Goal: Transaction & Acquisition: Purchase product/service

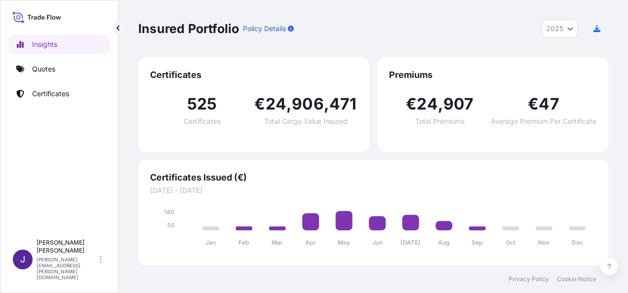
select select "2025"
click at [43, 70] on p "Quotes" at bounding box center [43, 69] width 23 height 10
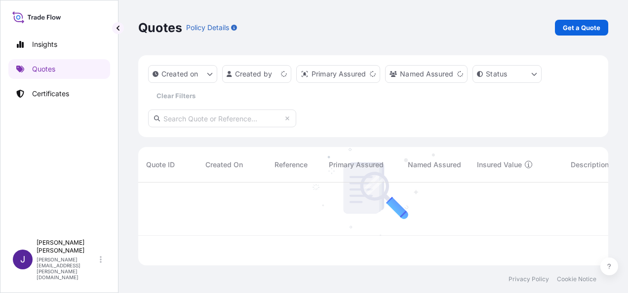
scroll to position [81, 462]
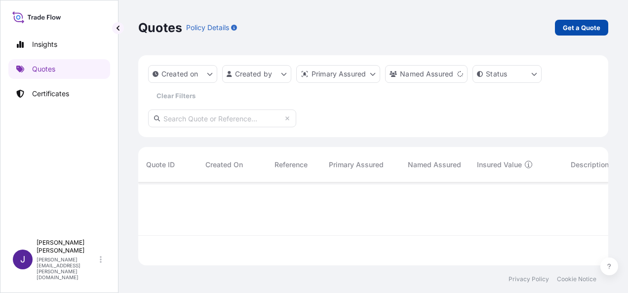
click at [580, 31] on p "Get a Quote" at bounding box center [582, 28] width 38 height 10
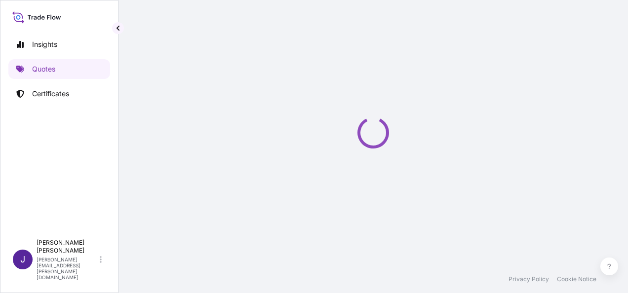
select select "Sea"
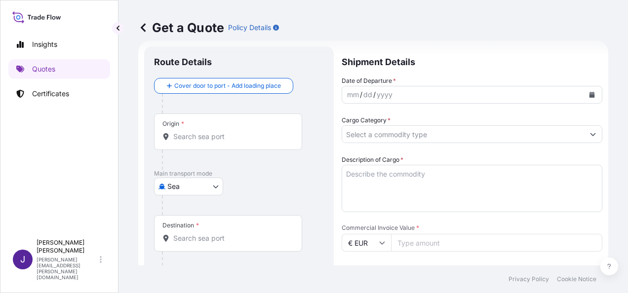
scroll to position [16, 0]
click at [223, 128] on div "Origin *" at bounding box center [228, 131] width 148 height 37
click at [223, 131] on input "Origin *" at bounding box center [231, 136] width 116 height 10
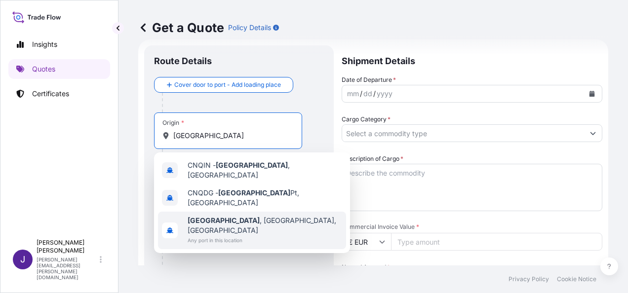
click at [244, 216] on span "[GEOGRAPHIC_DATA] , [GEOGRAPHIC_DATA], [GEOGRAPHIC_DATA]" at bounding box center [265, 226] width 155 height 20
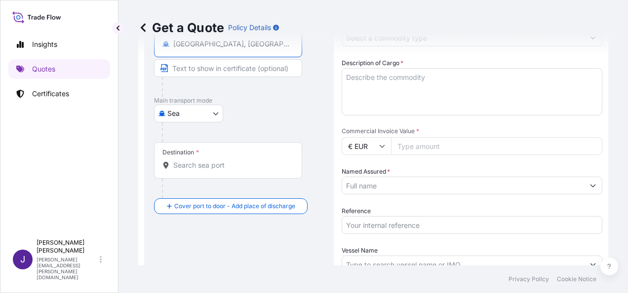
scroll to position [115, 0]
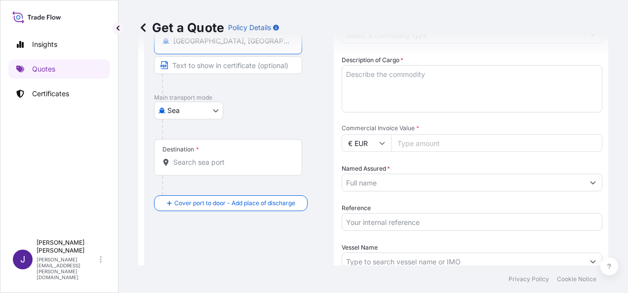
type input "[GEOGRAPHIC_DATA], [GEOGRAPHIC_DATA], [GEOGRAPHIC_DATA]"
click at [258, 164] on input "Destination *" at bounding box center [231, 162] width 116 height 10
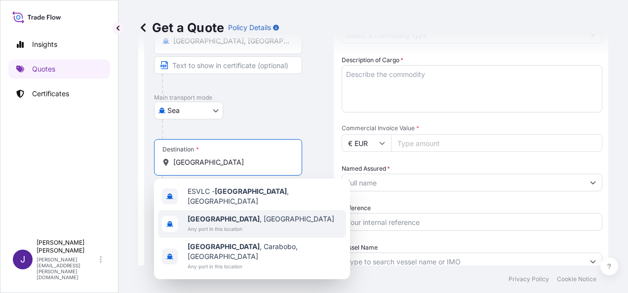
click at [240, 215] on span "[GEOGRAPHIC_DATA] , [GEOGRAPHIC_DATA]" at bounding box center [261, 219] width 147 height 10
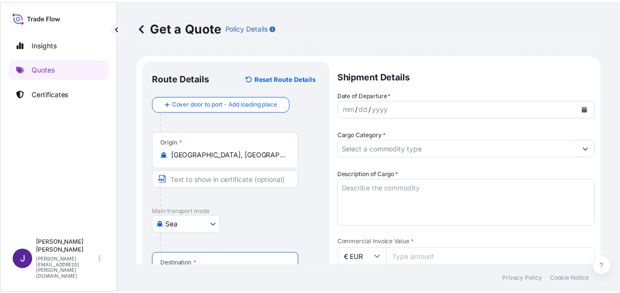
scroll to position [0, 0]
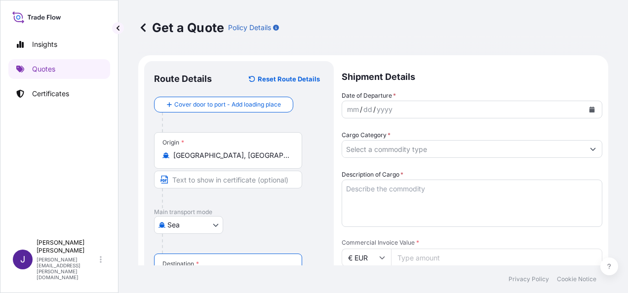
type input "[GEOGRAPHIC_DATA], [GEOGRAPHIC_DATA]"
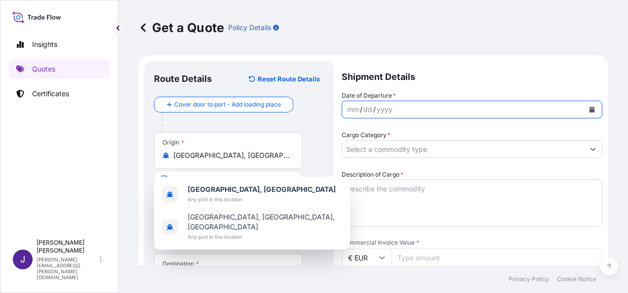
click at [589, 108] on icon "Calendar" at bounding box center [591, 110] width 5 height 6
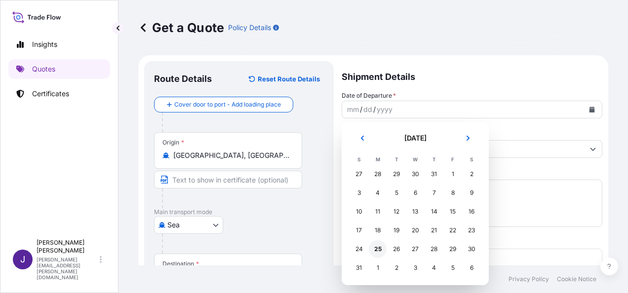
click at [381, 250] on div "25" at bounding box center [378, 249] width 18 height 18
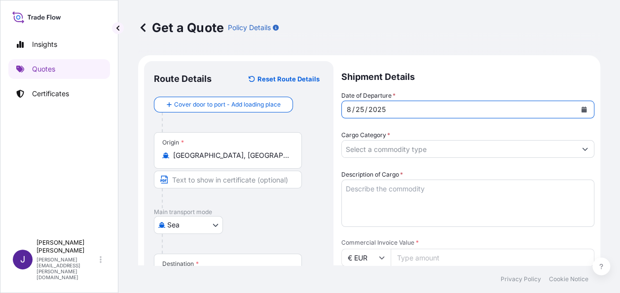
click at [587, 143] on form "Route Details Reset Route Details Cover door to port - Add loading place Place …" at bounding box center [369, 279] width 463 height 449
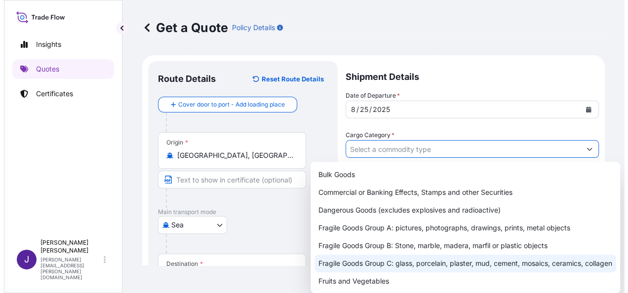
scroll to position [49, 0]
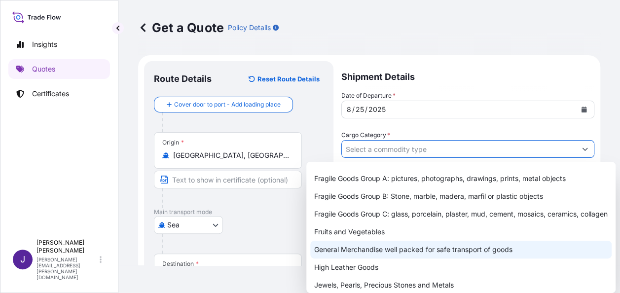
click at [356, 259] on div "General Merchandise well packed for safe transport of goods" at bounding box center [461, 250] width 302 height 18
type input "General Merchandise well packed for safe transport of goods"
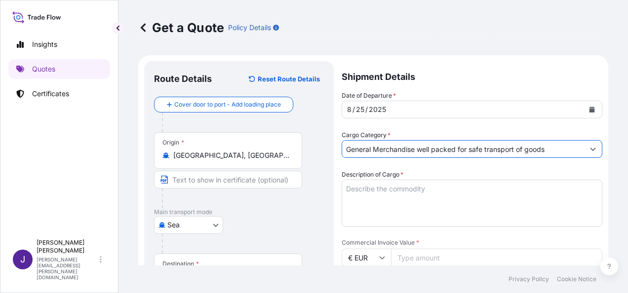
click at [421, 193] on textarea "Description of Cargo *" at bounding box center [472, 203] width 261 height 47
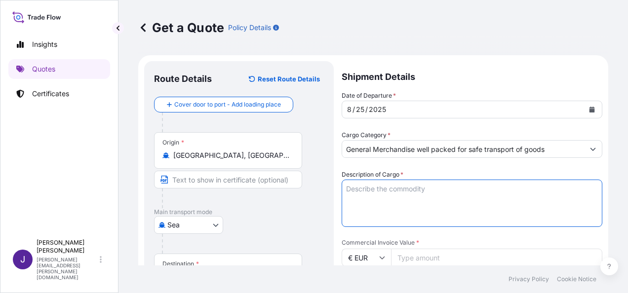
click at [374, 186] on textarea "Description of Cargo *" at bounding box center [472, 203] width 261 height 47
paste textarea "GLASS BOTTLES"
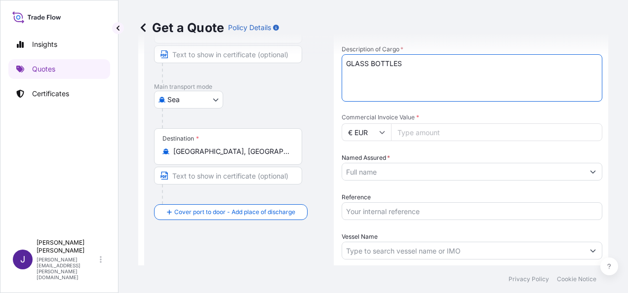
scroll to position [148, 0]
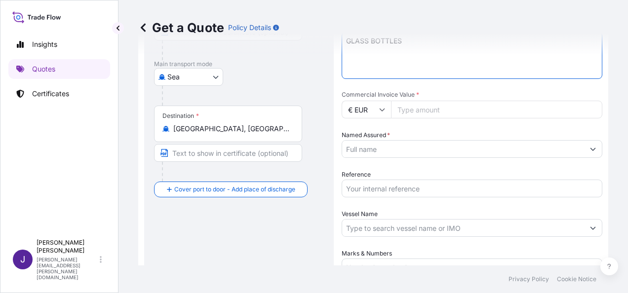
type textarea "GLASS BOTTLES"
click at [382, 111] on icon at bounding box center [382, 110] width 6 height 6
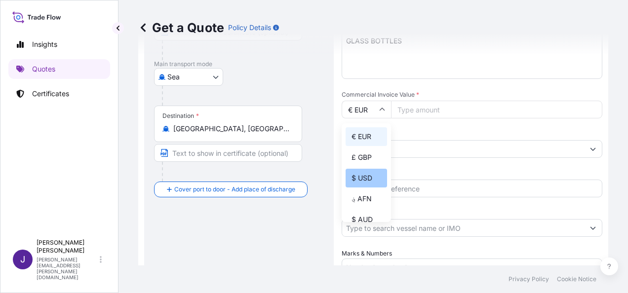
click at [363, 180] on div "$ USD" at bounding box center [366, 178] width 41 height 19
type input "$ USD"
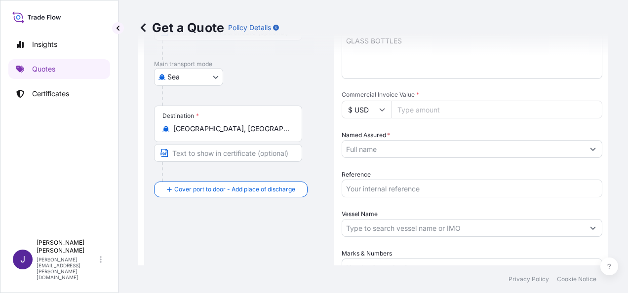
click at [429, 108] on input "Commercial Invoice Value *" at bounding box center [496, 110] width 211 height 18
type input "24057.00"
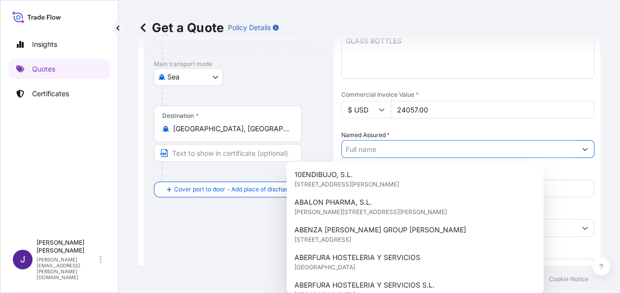
click at [386, 148] on input "Named Assured *" at bounding box center [459, 149] width 234 height 18
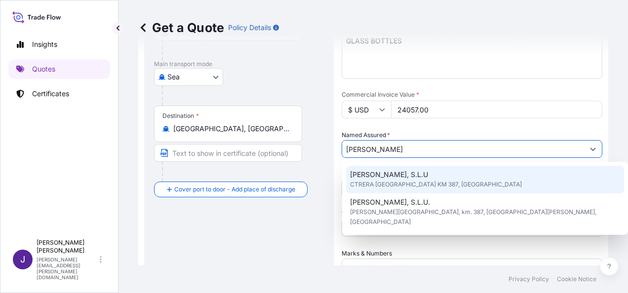
click at [405, 182] on span "CTRERA [GEOGRAPHIC_DATA] KM 387, [GEOGRAPHIC_DATA]" at bounding box center [436, 185] width 172 height 10
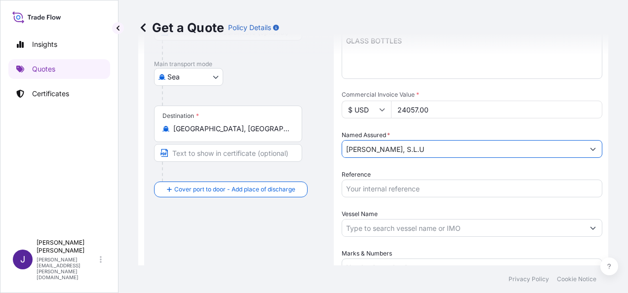
type input "[PERSON_NAME], S.L.U"
click at [406, 191] on input "Reference" at bounding box center [472, 189] width 261 height 18
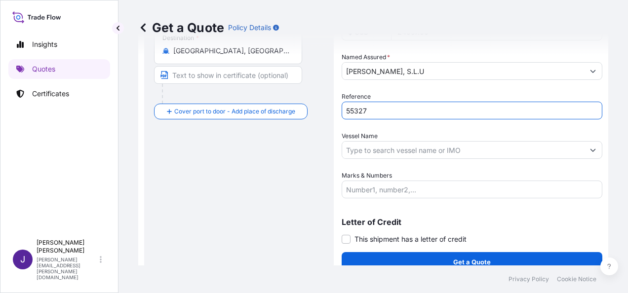
scroll to position [238, 0]
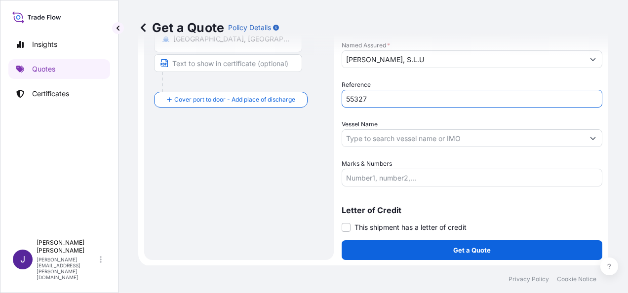
type input "55327"
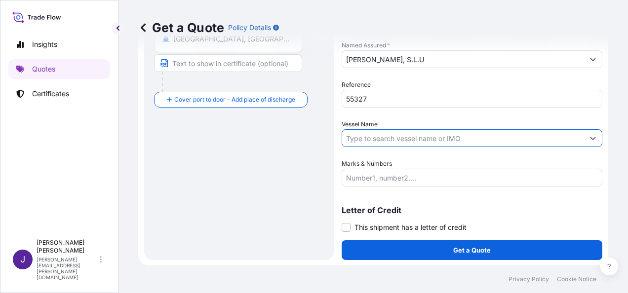
click at [367, 138] on input "Vessel Name" at bounding box center [463, 138] width 242 height 18
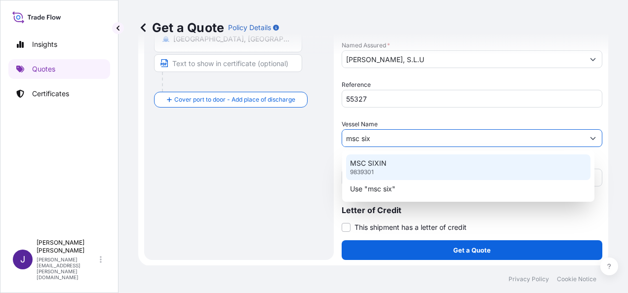
click at [400, 166] on div "MSC SIXIN 9839301" at bounding box center [468, 168] width 244 height 26
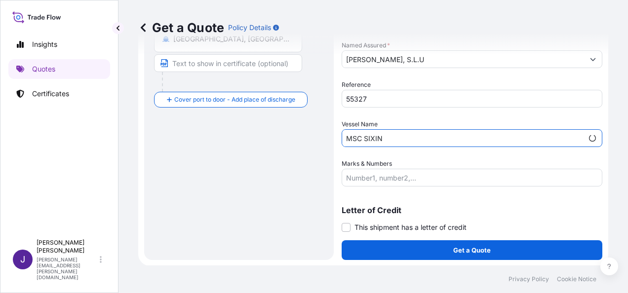
type input "MSC SIXIN"
click at [393, 181] on input "Marks & Numbers" at bounding box center [472, 178] width 261 height 18
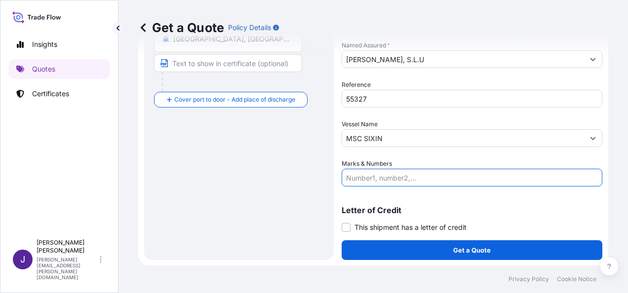
paste input "1x40HC - MSMU7703300 - Seal FX42608749 - 39 pallet - 25935Kgs - 46,80cbm"
type input "1x40HC - MSMU7703300 - Seal FX42608749 - 39 pallet - 25935Kgs - 46,80cbm"
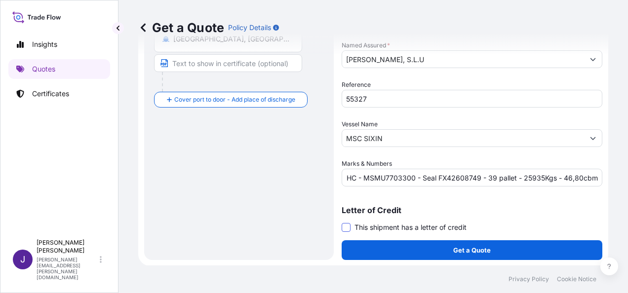
scroll to position [0, 0]
click at [345, 227] on span at bounding box center [346, 227] width 9 height 9
click at [342, 222] on input "This shipment has a letter of credit" at bounding box center [342, 222] width 0 height 0
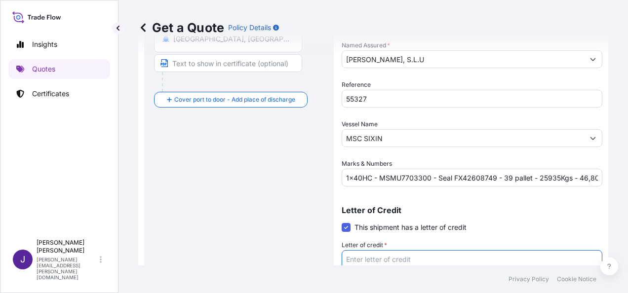
click at [404, 260] on textarea "Letter of credit *" at bounding box center [472, 273] width 261 height 47
paste textarea "[PERSON_NAME], S.L.U. CTRA [GEOGRAPHIC_DATA], KM 387 [PERSON_NAME][GEOGRAPHIC_D…"
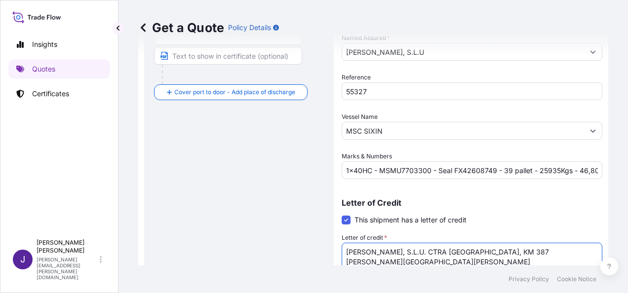
scroll to position [245, 0]
type textarea "[PERSON_NAME], S.L.U. CTRA [GEOGRAPHIC_DATA], KM 387 [PERSON_NAME][GEOGRAPHIC_D…"
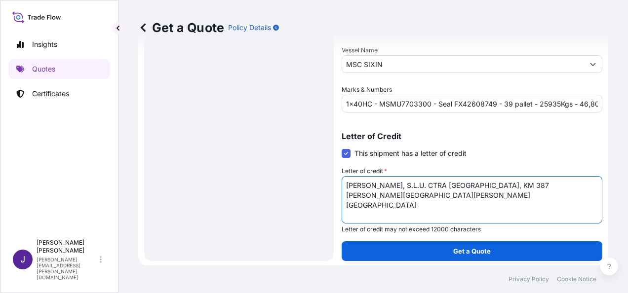
scroll to position [313, 0]
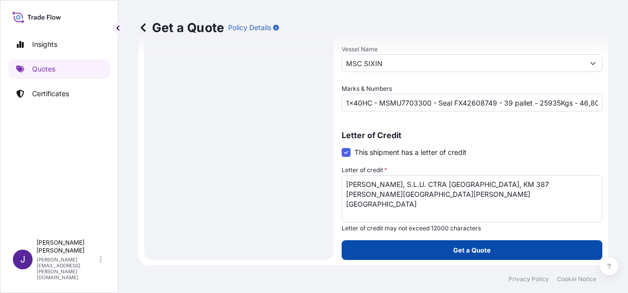
click at [393, 257] on button "Get a Quote" at bounding box center [472, 250] width 261 height 20
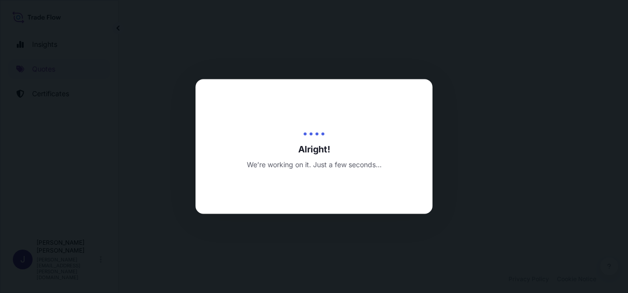
select select "Sea"
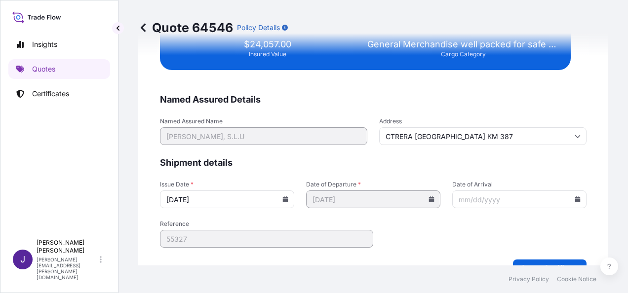
scroll to position [2067, 0]
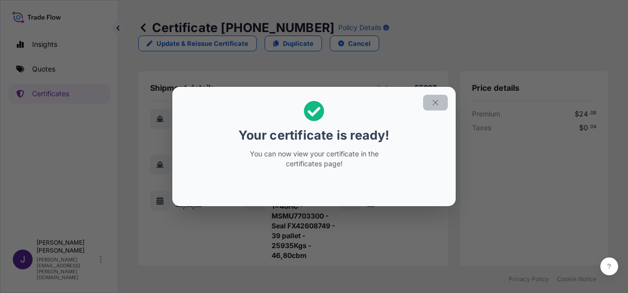
click at [439, 104] on icon "button" at bounding box center [435, 102] width 9 height 9
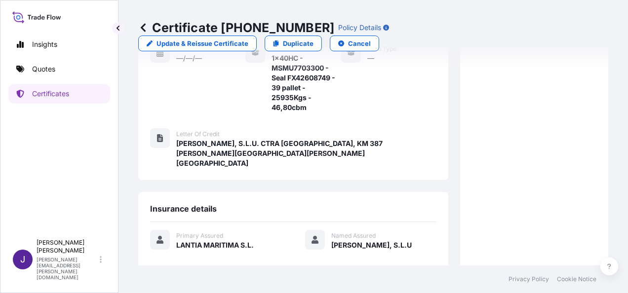
scroll to position [283, 0]
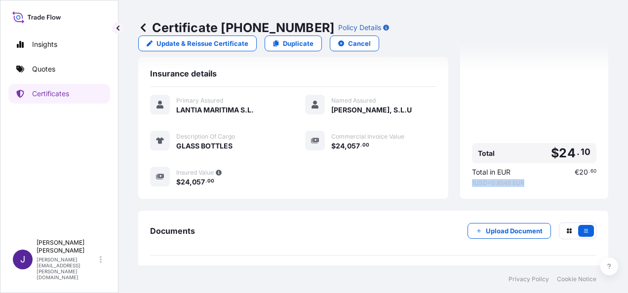
drag, startPoint x: 464, startPoint y: 146, endPoint x: 521, endPoint y: 144, distance: 56.8
click at [521, 179] on span "1 USD = 0.8548 EUR" at bounding box center [534, 183] width 124 height 8
drag, startPoint x: 521, startPoint y: 144, endPoint x: 515, endPoint y: 147, distance: 6.6
copy span "1 USD = 0.8548 EUR"
click at [465, 266] on link "PDF Certificate [DATE]" at bounding box center [373, 279] width 446 height 26
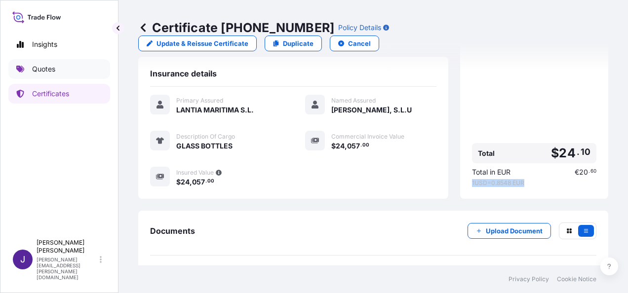
click at [40, 72] on p "Quotes" at bounding box center [43, 69] width 23 height 10
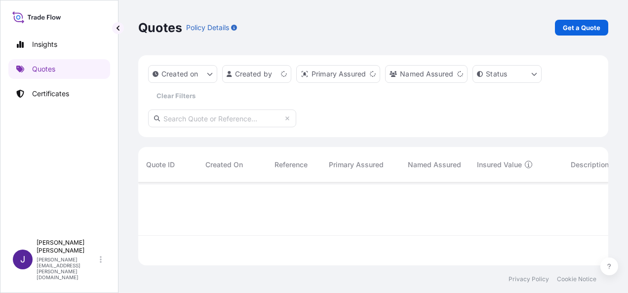
scroll to position [81, 462]
click at [579, 25] on p "Get a Quote" at bounding box center [582, 28] width 38 height 10
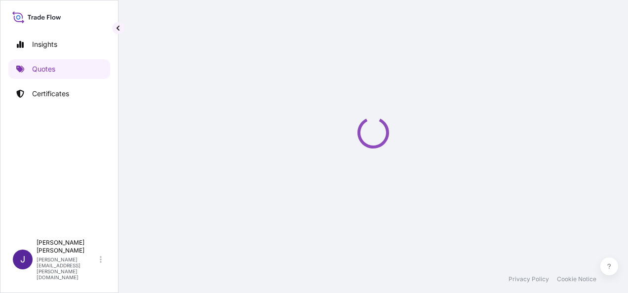
scroll to position [16, 0]
select select "Sea"
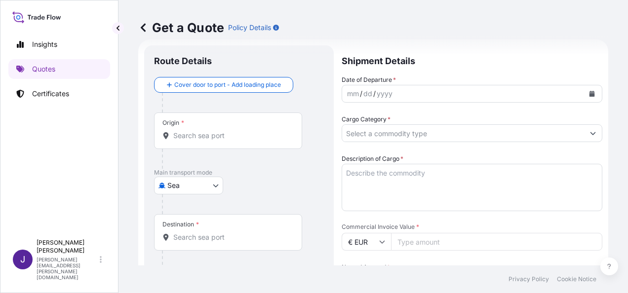
click at [589, 93] on icon "Calendar" at bounding box center [591, 94] width 5 height 6
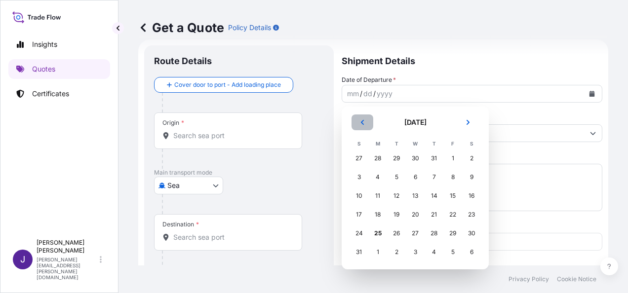
click at [356, 122] on button "Previous" at bounding box center [362, 123] width 22 height 16
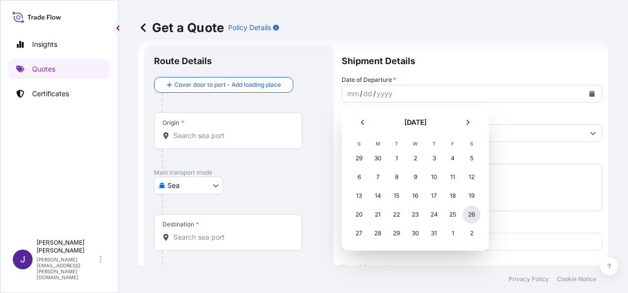
click at [474, 216] on div "26" at bounding box center [472, 215] width 18 height 18
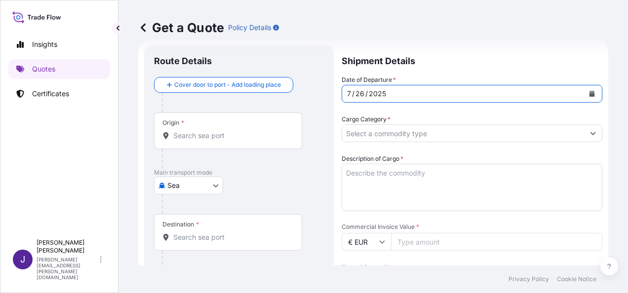
click at [204, 135] on input "Origin *" at bounding box center [231, 136] width 116 height 10
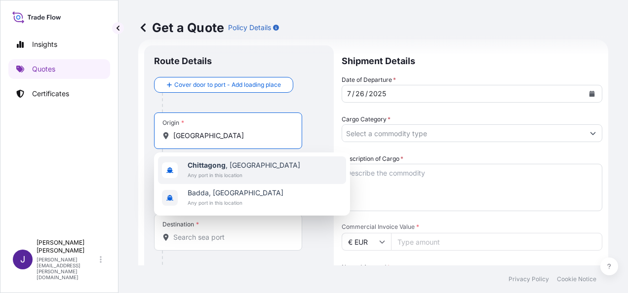
click at [205, 173] on span "Any port in this location" at bounding box center [244, 175] width 113 height 10
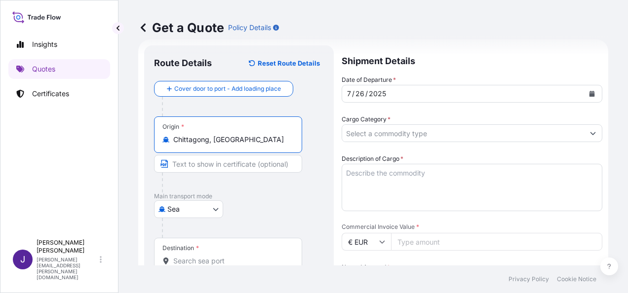
type input "Chittagong, [GEOGRAPHIC_DATA]"
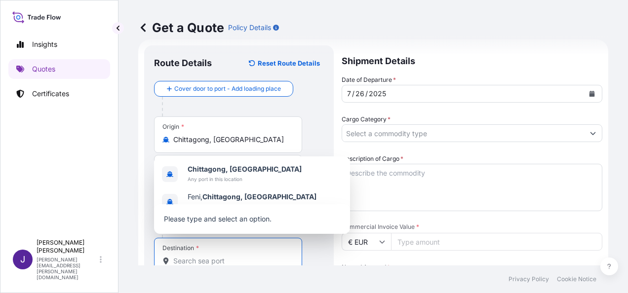
click at [200, 258] on input "Destination *" at bounding box center [231, 261] width 116 height 10
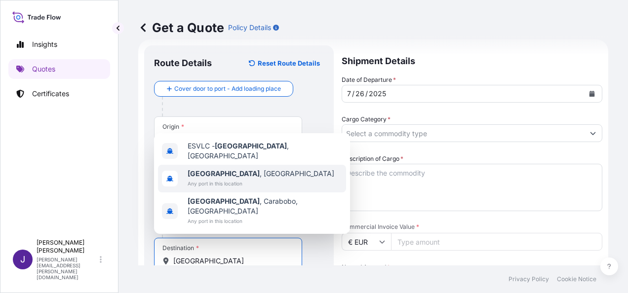
click at [232, 178] on div "[GEOGRAPHIC_DATA] , [GEOGRAPHIC_DATA] Any port in this location" at bounding box center [252, 179] width 188 height 28
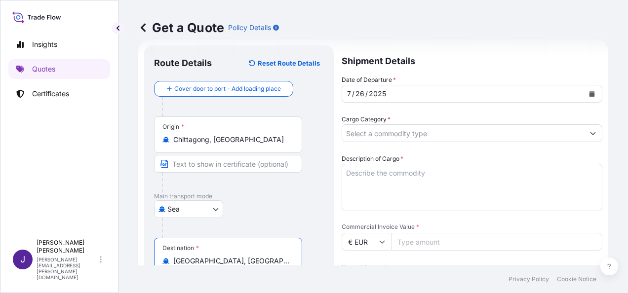
type input "[GEOGRAPHIC_DATA], [GEOGRAPHIC_DATA]"
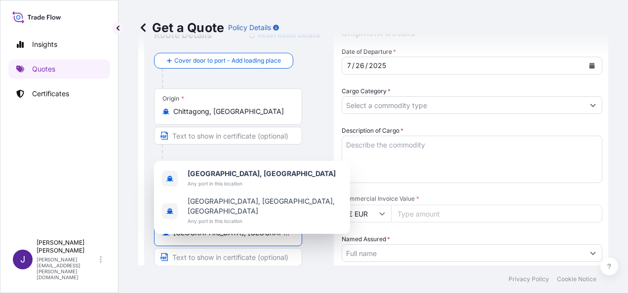
scroll to position [65, 0]
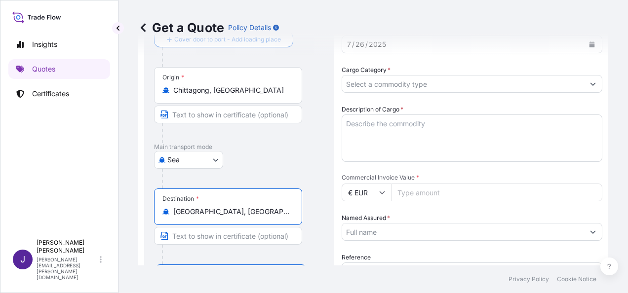
click at [385, 231] on input "Named Assured *" at bounding box center [463, 232] width 242 height 18
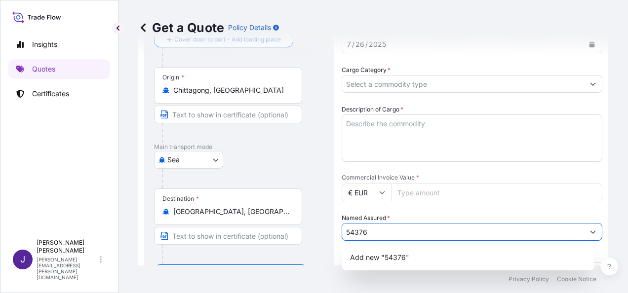
type input "54376"
click at [383, 178] on span "Commercial Invoice Value *" at bounding box center [472, 178] width 261 height 8
click at [391, 184] on input "Commercial Invoice Value *" at bounding box center [496, 193] width 211 height 18
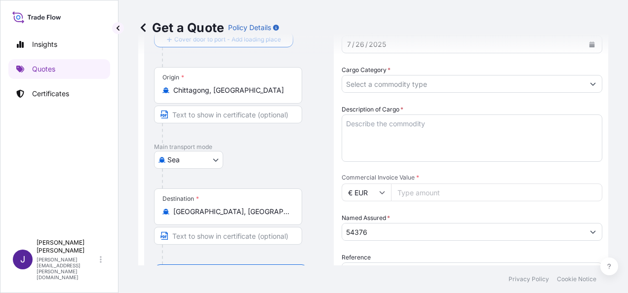
click at [379, 185] on input "€ EUR" at bounding box center [366, 193] width 49 height 18
click at [363, 263] on div "$ USD" at bounding box center [366, 261] width 41 height 19
type input "$ USD"
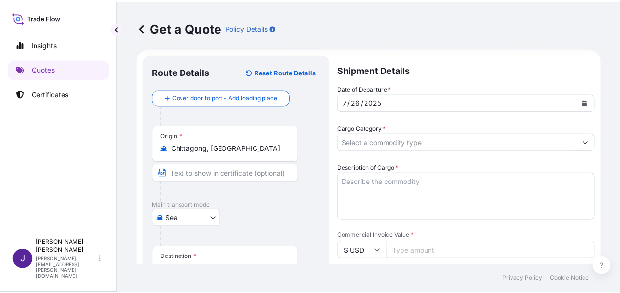
scroll to position [0, 0]
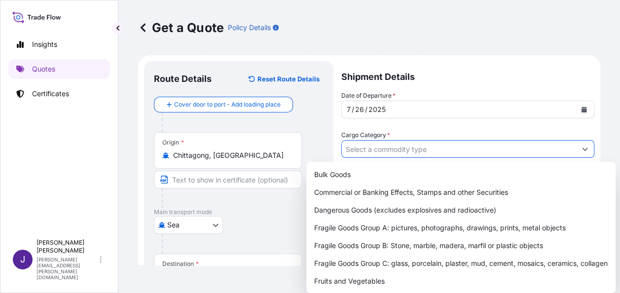
click at [455, 150] on input "Cargo Category *" at bounding box center [459, 149] width 234 height 18
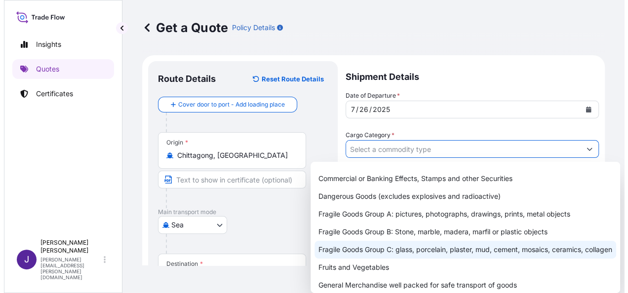
scroll to position [49, 0]
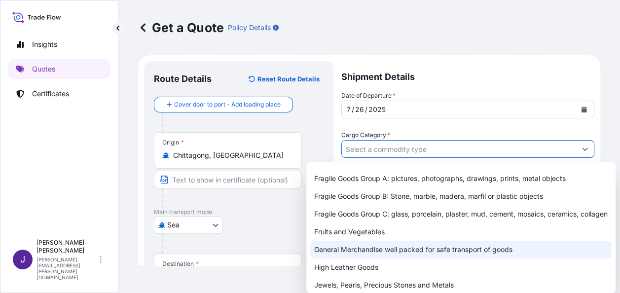
click at [369, 255] on div "General Merchandise well packed for safe transport of goods" at bounding box center [461, 250] width 302 height 18
type input "General Merchandise well packed for safe transport of goods"
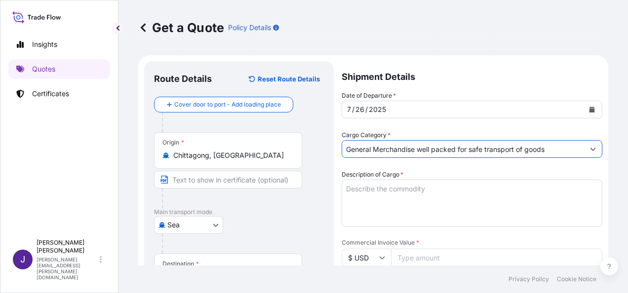
click at [394, 192] on textarea "Description of Cargo *" at bounding box center [472, 203] width 261 height 47
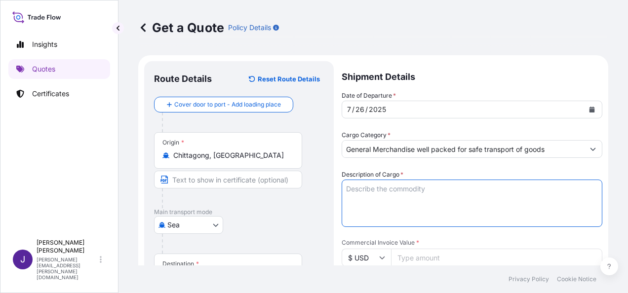
click at [392, 188] on textarea "Description of Cargo *" at bounding box center [472, 203] width 261 height 47
paste textarea "[PERSON_NAME]/SEÑORA"
type textarea "[PERSON_NAME]/SEÑORA"
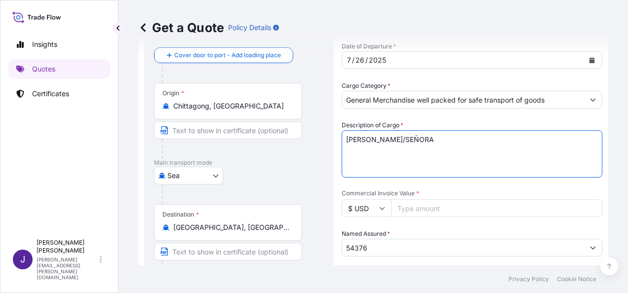
click at [431, 210] on input "Commercial Invoice Value *" at bounding box center [496, 208] width 211 height 18
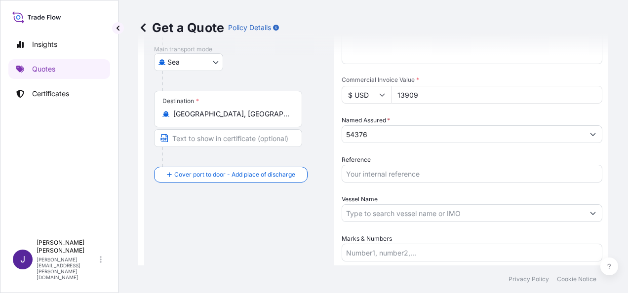
scroll to position [238, 0]
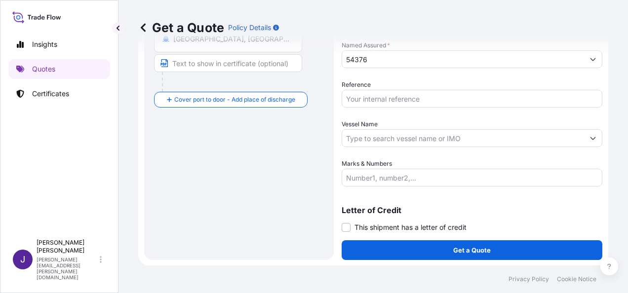
type input "13909"
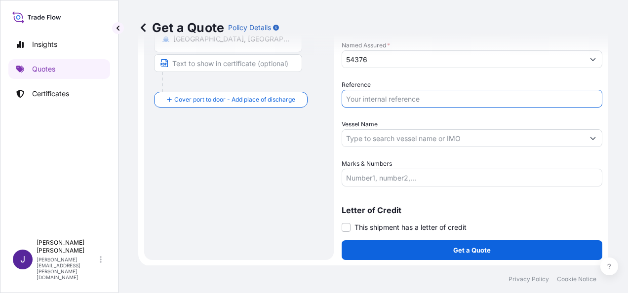
click at [401, 94] on input "Reference" at bounding box center [472, 99] width 261 height 18
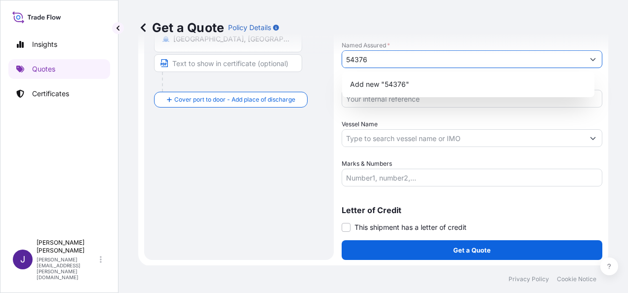
drag, startPoint x: 381, startPoint y: 56, endPoint x: 278, endPoint y: 58, distance: 102.7
click at [279, 58] on form "Route Details Reset Route Details Cover door to port - Add loading place Place …" at bounding box center [373, 41] width 470 height 449
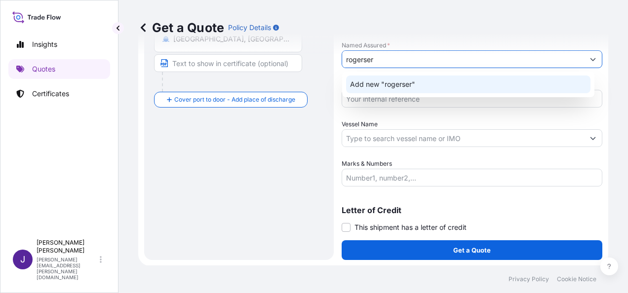
drag, startPoint x: 403, startPoint y: 60, endPoint x: 305, endPoint y: 66, distance: 97.9
click at [308, 55] on form "Route Details Reset Route Details Cover door to port - Add loading place Place …" at bounding box center [373, 41] width 470 height 449
paste input "ROGERSEV S.L."
click at [424, 88] on span "Add new "[PERSON_NAME] S.L."" at bounding box center [404, 84] width 109 height 10
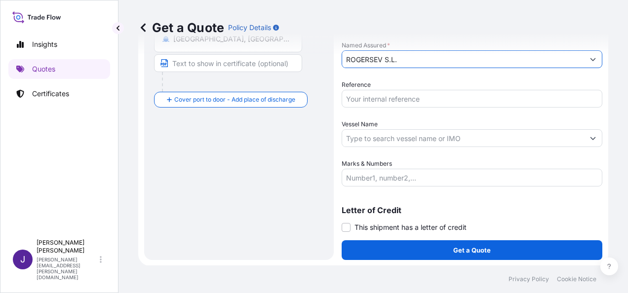
type input "ROGERSEV S.L."
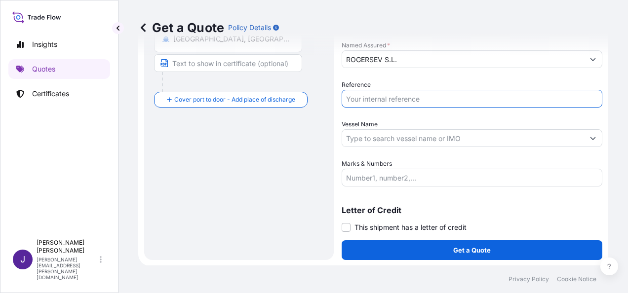
click at [425, 98] on input "Reference" at bounding box center [472, 99] width 261 height 18
type input "54376"
click at [394, 137] on input "Vessel Name" at bounding box center [463, 138] width 242 height 18
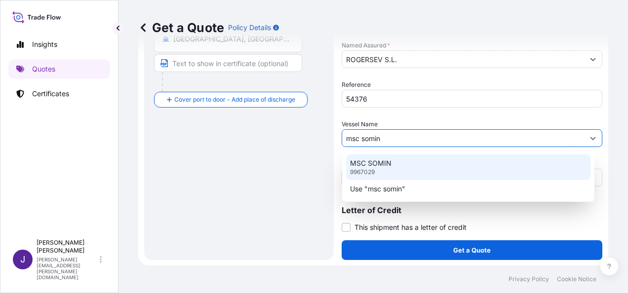
click at [390, 163] on p "MSC SOMIN" at bounding box center [370, 163] width 41 height 10
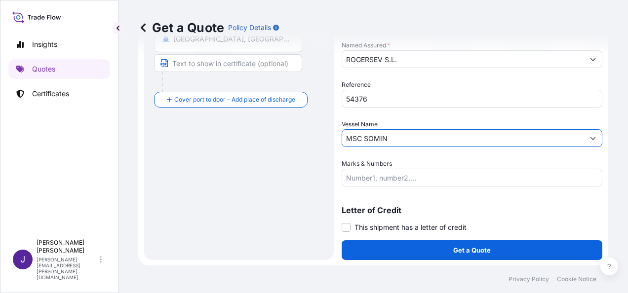
type input "MSC SOMIN"
click at [344, 227] on span at bounding box center [346, 227] width 9 height 9
click at [342, 222] on input "This shipment has a letter of credit" at bounding box center [342, 222] width 0 height 0
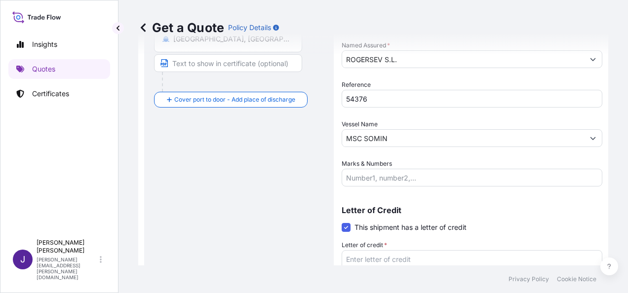
click at [389, 259] on textarea "Letter of credit *" at bounding box center [472, 273] width 261 height 47
paste textarea "[PERSON_NAME] S.L. POL IND MAS TOUS SECTOR II"
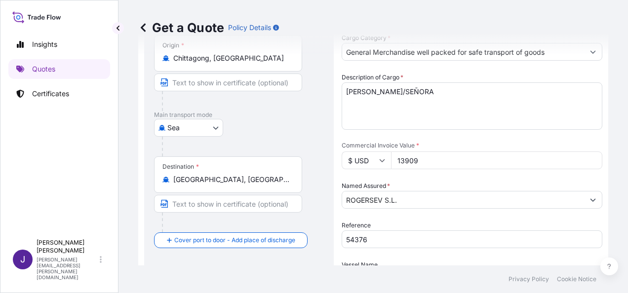
scroll to position [48, 0]
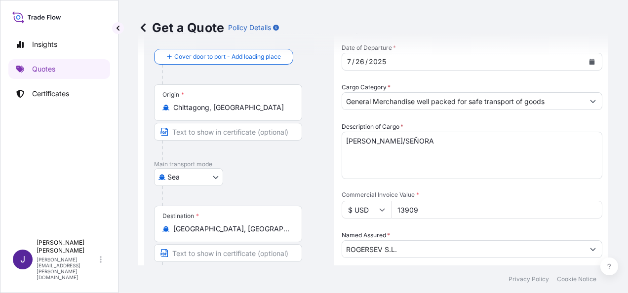
type textarea "[PERSON_NAME] S.L. POL IND MAS TOUS SECTOR II"
click at [426, 208] on input "13909" at bounding box center [496, 210] width 211 height 18
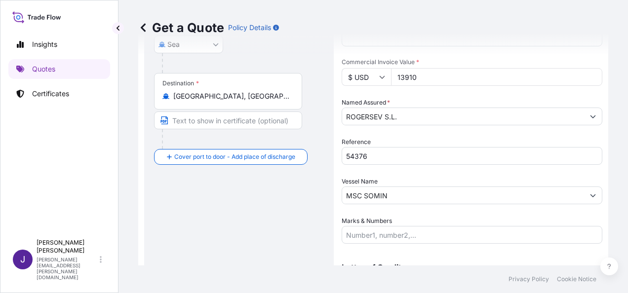
scroll to position [165, 0]
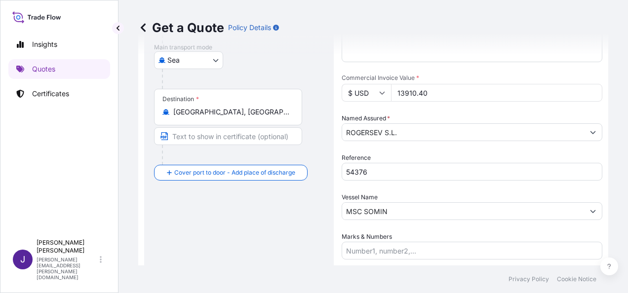
type input "13910.40"
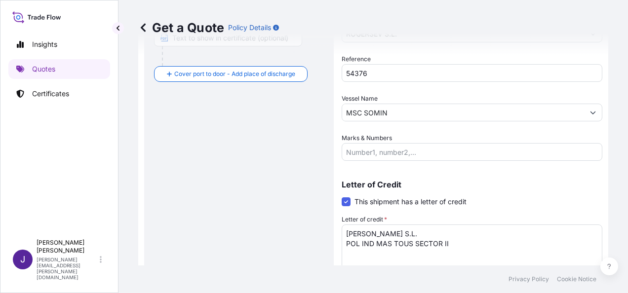
scroll to position [313, 0]
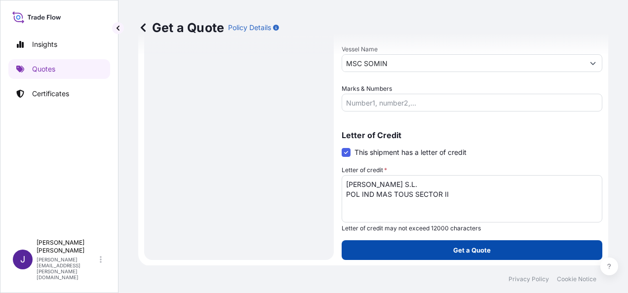
click at [470, 249] on p "Get a Quote" at bounding box center [472, 250] width 38 height 10
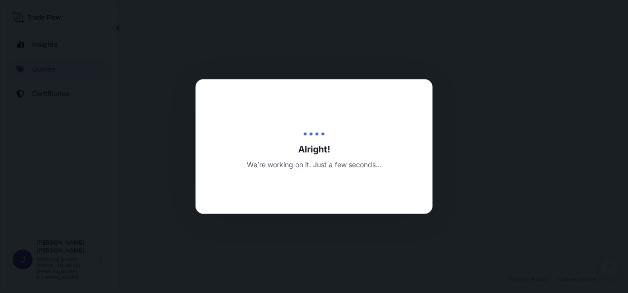
select select "Sea"
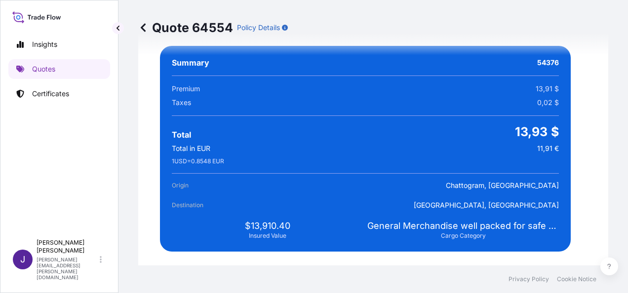
scroll to position [1864, 0]
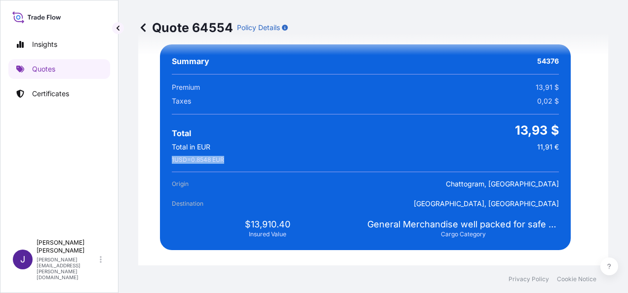
drag, startPoint x: 173, startPoint y: 157, endPoint x: 230, endPoint y: 158, distance: 57.3
click at [230, 158] on div "1 USD = 0.8548 EUR" at bounding box center [365, 160] width 387 height 8
drag, startPoint x: 230, startPoint y: 158, endPoint x: 222, endPoint y: 160, distance: 8.5
copy span "1 USD = 0.8548 EUR"
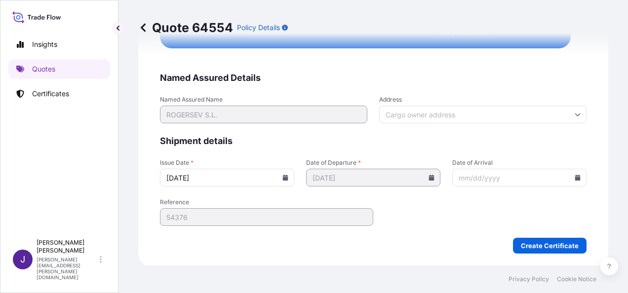
scroll to position [2067, 0]
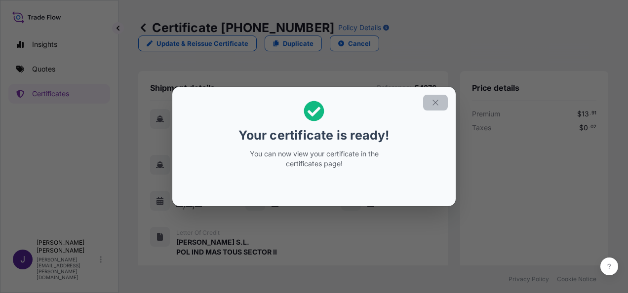
click at [438, 100] on icon "button" at bounding box center [435, 102] width 9 height 9
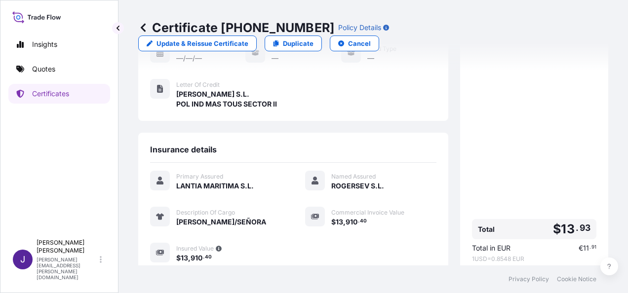
scroll to position [244, 0]
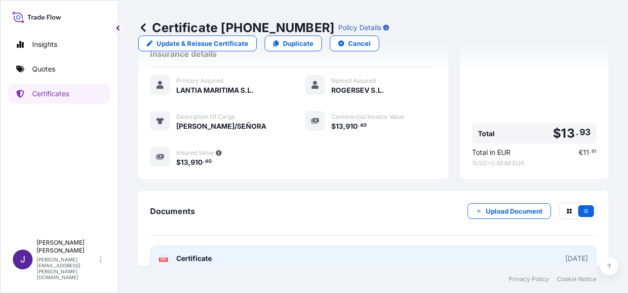
click at [247, 246] on link "PDF Certificate [DATE]" at bounding box center [373, 259] width 446 height 26
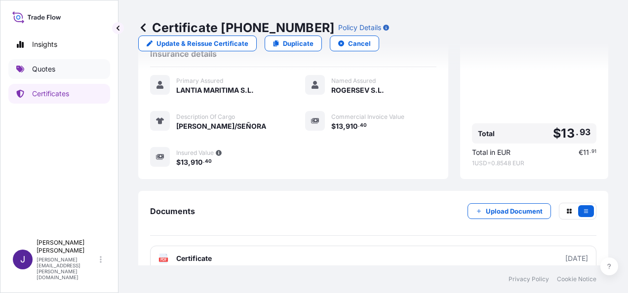
click at [42, 68] on p "Quotes" at bounding box center [43, 69] width 23 height 10
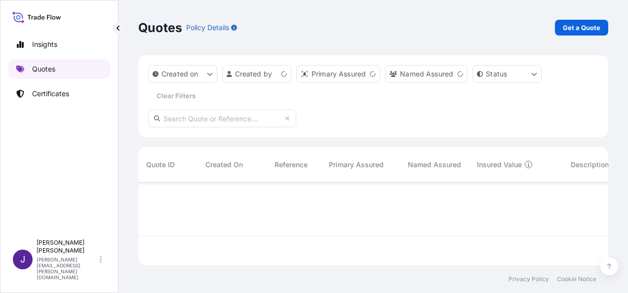
scroll to position [81, 462]
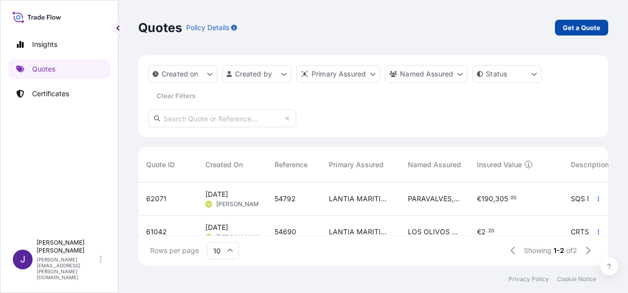
click at [591, 29] on p "Get a Quote" at bounding box center [582, 28] width 38 height 10
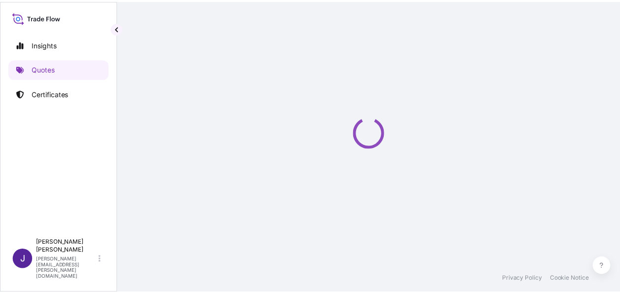
scroll to position [16, 0]
select select "Sea"
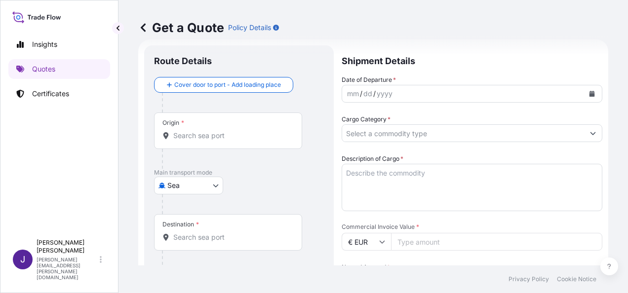
click at [584, 93] on button "Calendar" at bounding box center [592, 94] width 16 height 16
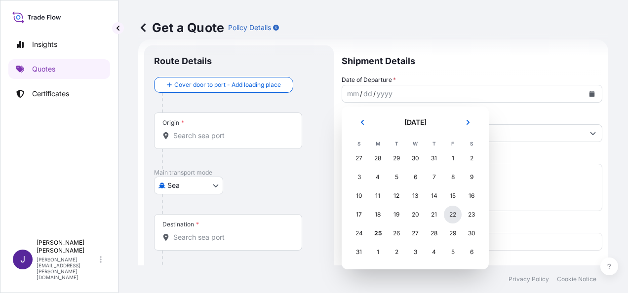
click at [454, 215] on div "22" at bounding box center [453, 215] width 18 height 18
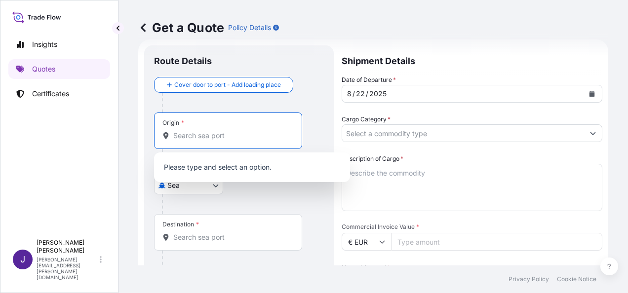
click at [246, 134] on input "Origin *" at bounding box center [231, 136] width 116 height 10
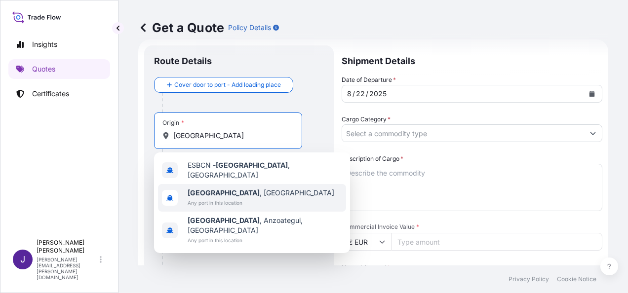
click at [230, 198] on span "Any port in this location" at bounding box center [261, 203] width 147 height 10
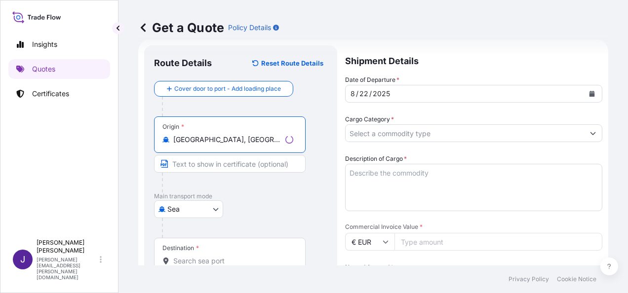
type input "[GEOGRAPHIC_DATA], [GEOGRAPHIC_DATA]"
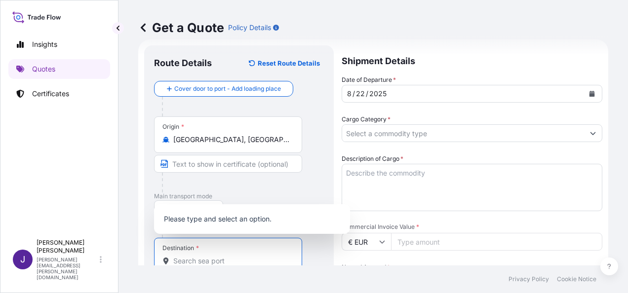
click at [205, 260] on input "Destination *" at bounding box center [231, 261] width 116 height 10
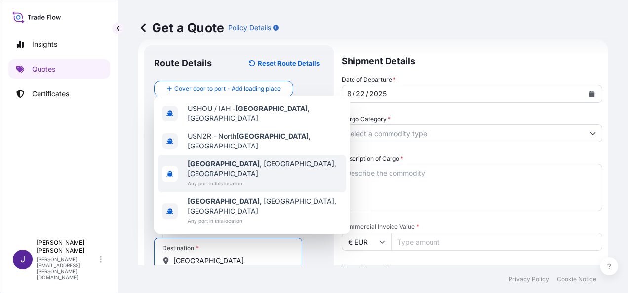
click at [243, 179] on span "[GEOGRAPHIC_DATA] , [GEOGRAPHIC_DATA], [GEOGRAPHIC_DATA]" at bounding box center [265, 169] width 155 height 20
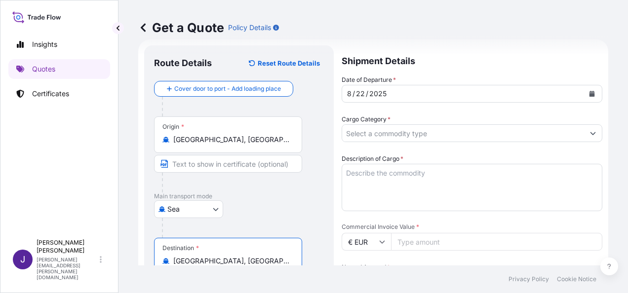
type input "[GEOGRAPHIC_DATA], [GEOGRAPHIC_DATA], [GEOGRAPHIC_DATA]"
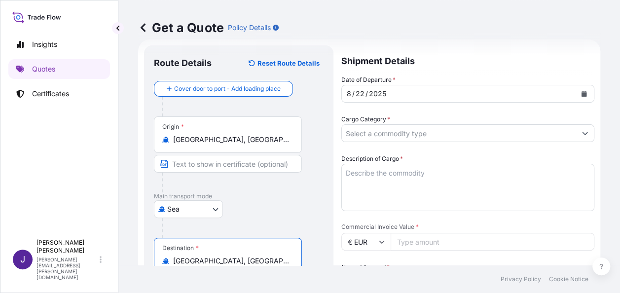
click at [489, 132] on input "Cargo Category *" at bounding box center [459, 133] width 234 height 18
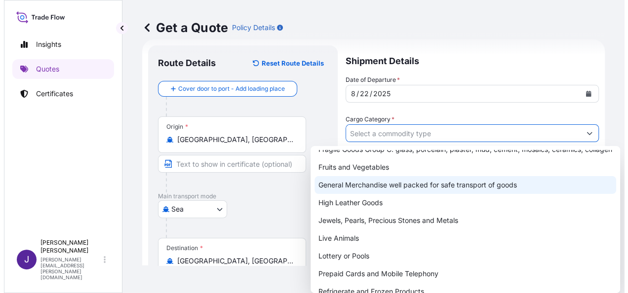
scroll to position [99, 0]
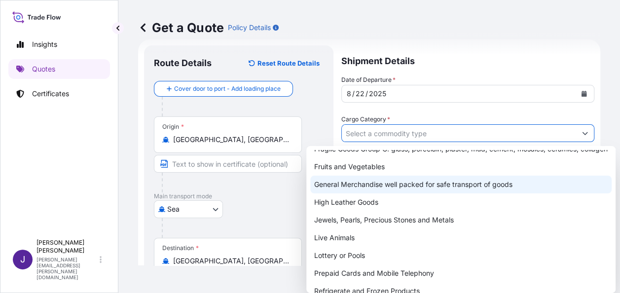
click at [384, 193] on div "General Merchandise well packed for safe transport of goods" at bounding box center [461, 185] width 302 height 18
type input "General Merchandise well packed for safe transport of goods"
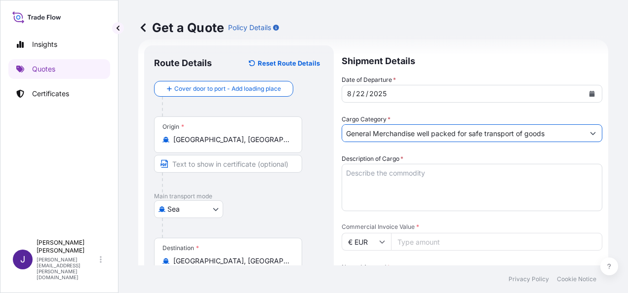
click at [389, 169] on textarea "Description of Cargo *" at bounding box center [472, 187] width 261 height 47
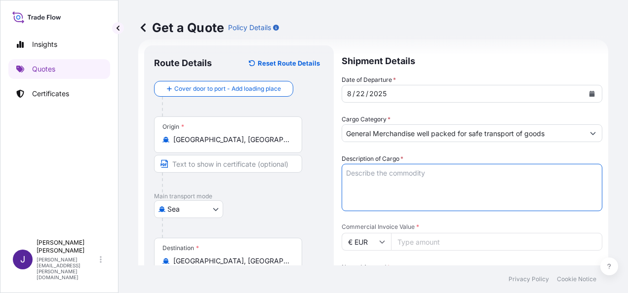
click at [370, 174] on textarea "Description of Cargo *" at bounding box center [472, 187] width 261 height 47
paste textarea "SWEETY DROP GLASS"
type textarea "SWEETY DROP GLASS"
click at [493, 242] on input "Commercial Invoice Value *" at bounding box center [496, 242] width 211 height 18
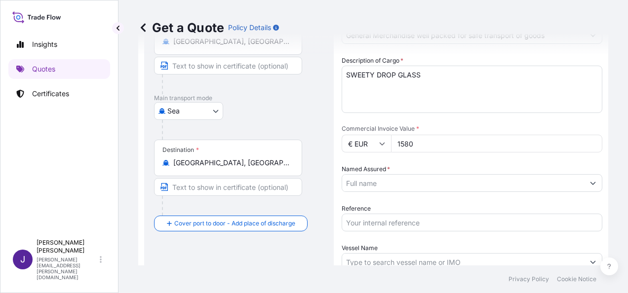
scroll to position [164, 0]
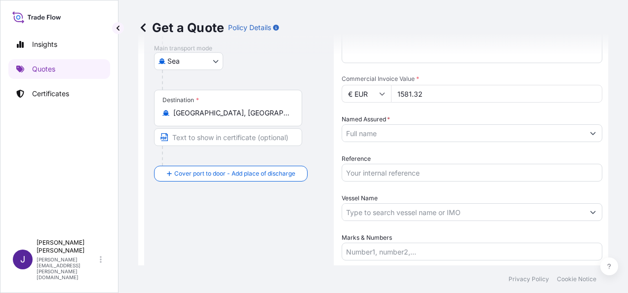
type input "1581.32"
click at [446, 138] on input "Named Assured *" at bounding box center [459, 133] width 234 height 18
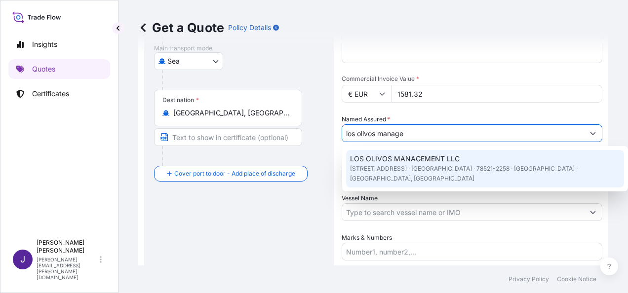
click at [438, 169] on span "[STREET_ADDRESS] · [GEOGRAPHIC_DATA] · 78521-2258 · [GEOGRAPHIC_DATA] · [GEOGRA…" at bounding box center [485, 174] width 270 height 20
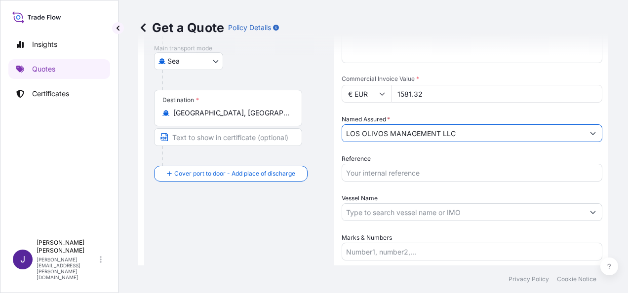
type input "LOS OLIVOS MANAGEMENT LLC"
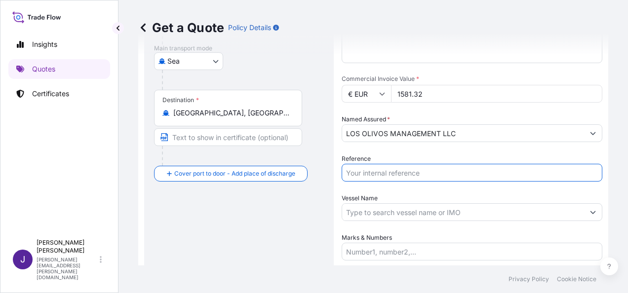
click at [426, 177] on input "Reference" at bounding box center [472, 173] width 261 height 18
type input "55068"
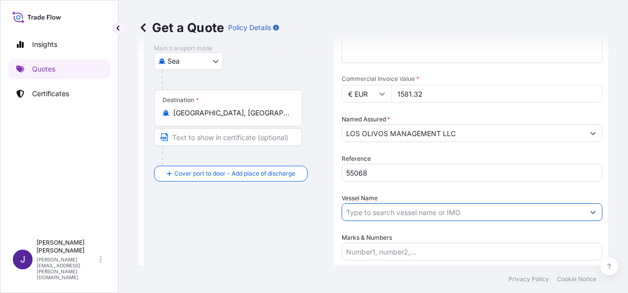
click at [543, 216] on input "Vessel Name" at bounding box center [463, 212] width 242 height 18
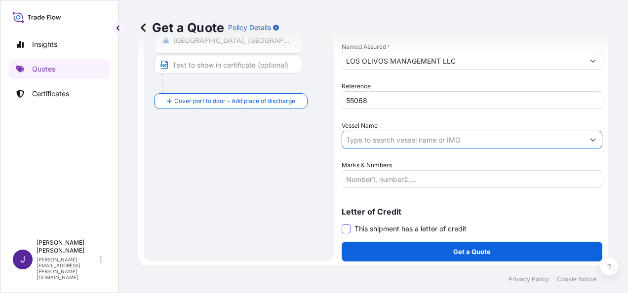
scroll to position [238, 0]
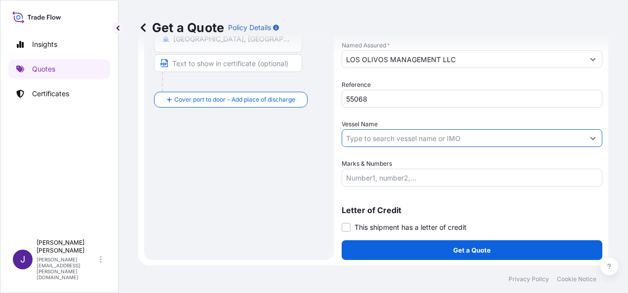
click at [373, 177] on input "Marks & Numbers" at bounding box center [472, 178] width 261 height 18
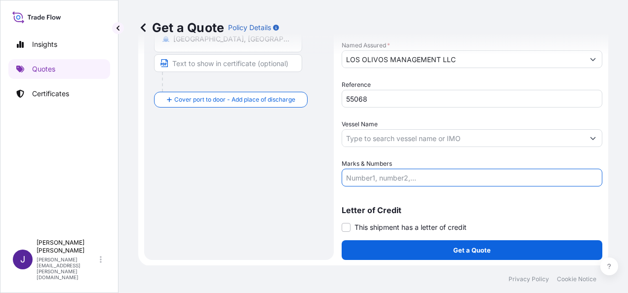
paste input "LCL CONTAINER 27 PACKS SWEETY DROP GLASS 91,5 KGS – 0,201 CBM"
type input "LCL CONTAINER 27 PACKS SWEETY DROP GLASS 91,5 KGS – 0,201 CBM"
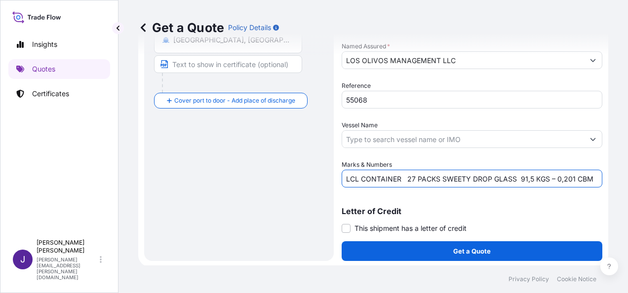
scroll to position [238, 0]
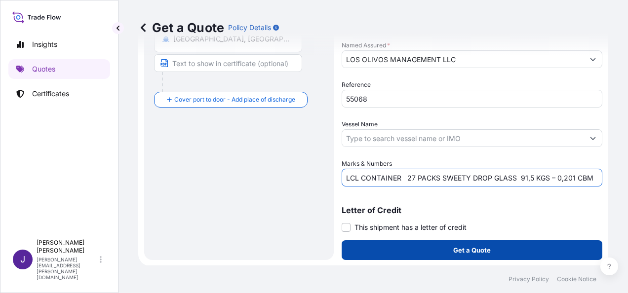
click at [454, 247] on p "Get a Quote" at bounding box center [472, 250] width 38 height 10
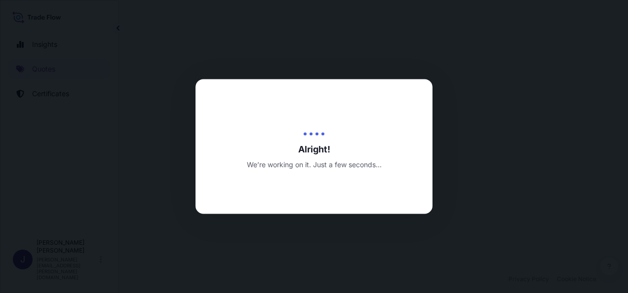
select select "Sea"
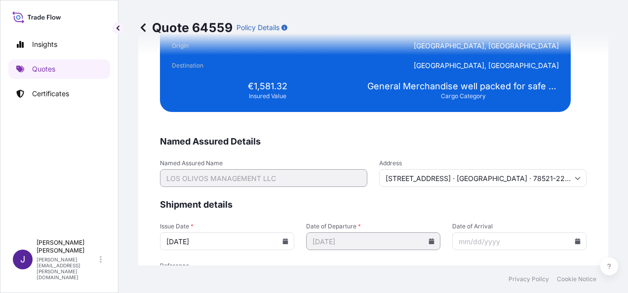
scroll to position [1838, 0]
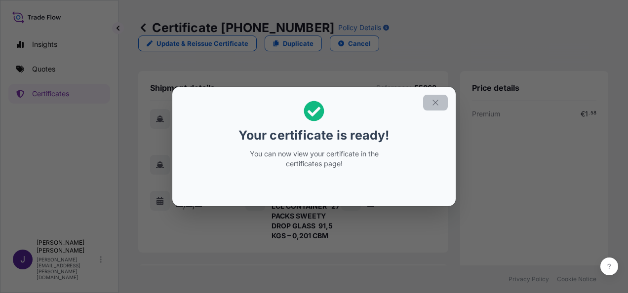
click at [433, 99] on icon "button" at bounding box center [435, 102] width 9 height 9
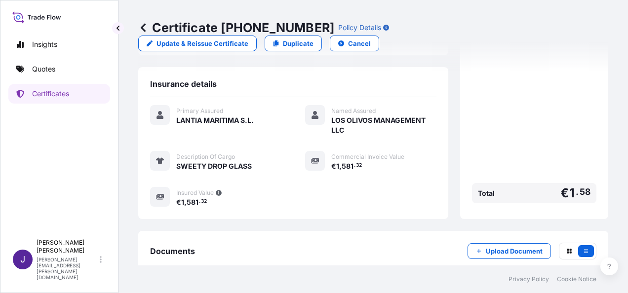
scroll to position [237, 0]
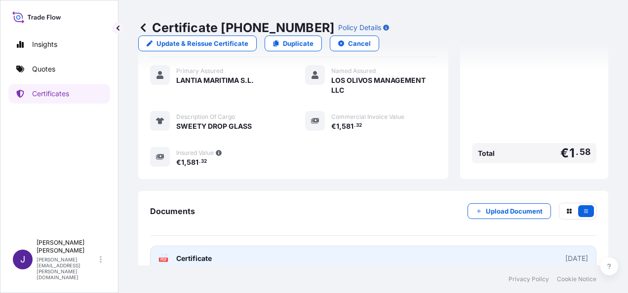
click at [251, 247] on link "PDF Certificate [DATE]" at bounding box center [373, 259] width 446 height 26
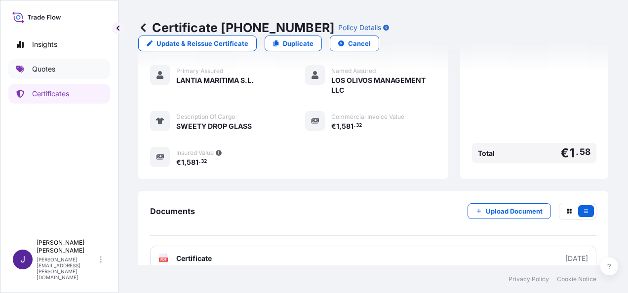
click at [57, 69] on link "Quotes" at bounding box center [59, 69] width 102 height 20
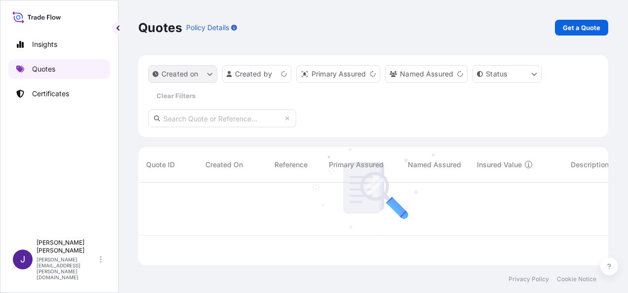
scroll to position [81, 462]
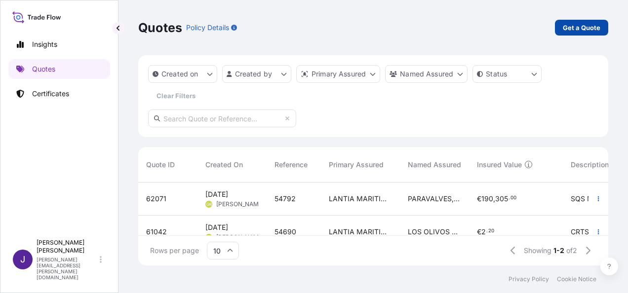
click at [588, 30] on p "Get a Quote" at bounding box center [582, 28] width 38 height 10
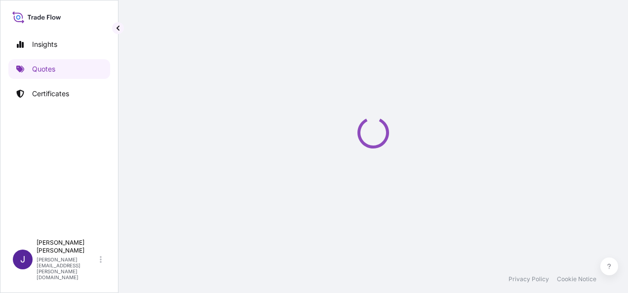
select select "Sea"
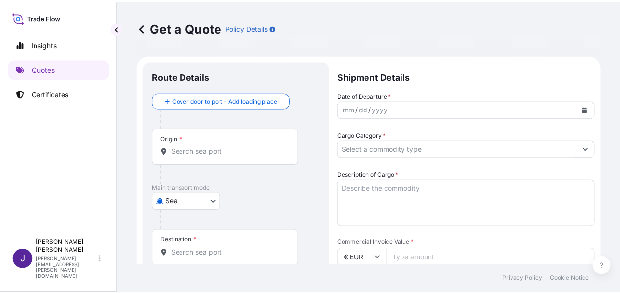
scroll to position [16, 0]
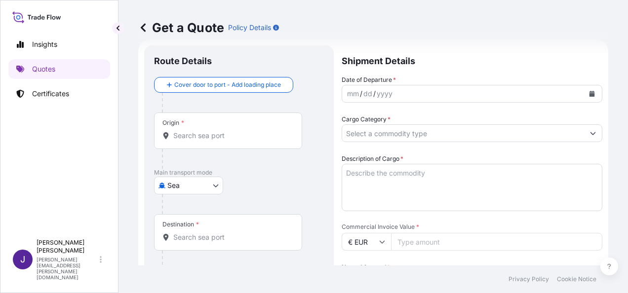
click at [234, 141] on div "Origin *" at bounding box center [228, 131] width 148 height 37
click at [234, 141] on input "Origin *" at bounding box center [231, 136] width 116 height 10
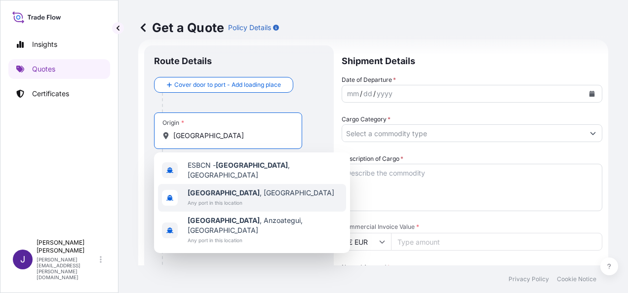
click at [221, 193] on span "[GEOGRAPHIC_DATA] , [GEOGRAPHIC_DATA]" at bounding box center [261, 193] width 147 height 10
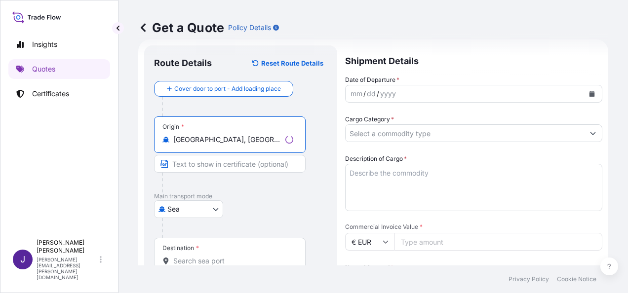
type input "[GEOGRAPHIC_DATA], [GEOGRAPHIC_DATA]"
click at [195, 261] on input "Destination *" at bounding box center [233, 261] width 120 height 10
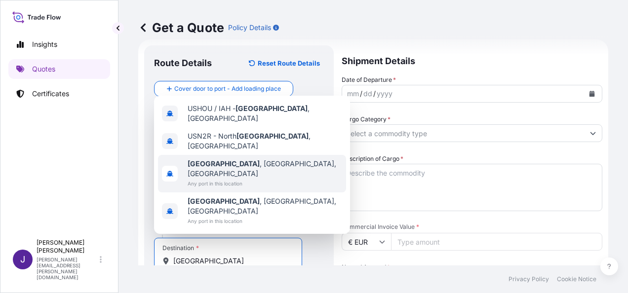
click at [237, 179] on span "[GEOGRAPHIC_DATA] , [GEOGRAPHIC_DATA], [GEOGRAPHIC_DATA]" at bounding box center [265, 169] width 155 height 20
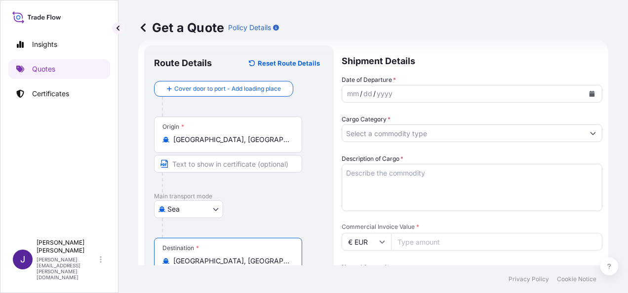
type input "[GEOGRAPHIC_DATA], [GEOGRAPHIC_DATA], [GEOGRAPHIC_DATA]"
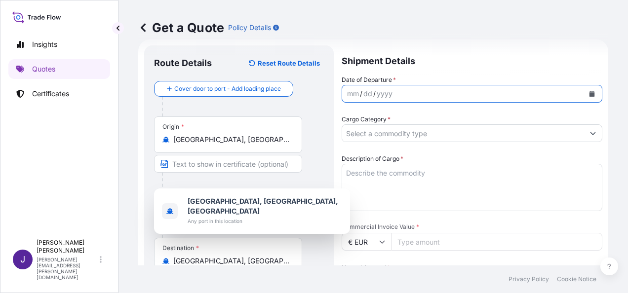
click at [589, 92] on icon "Calendar" at bounding box center [591, 94] width 5 height 6
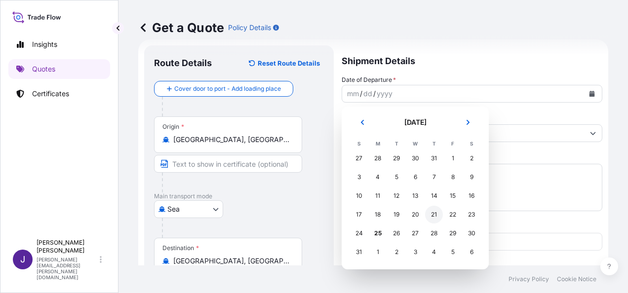
click at [436, 217] on div "21" at bounding box center [434, 215] width 18 height 18
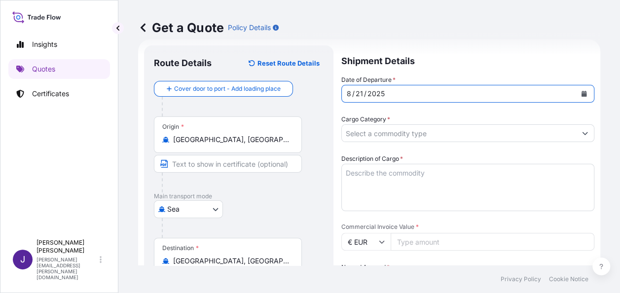
click at [447, 134] on input "Cargo Category *" at bounding box center [459, 133] width 234 height 18
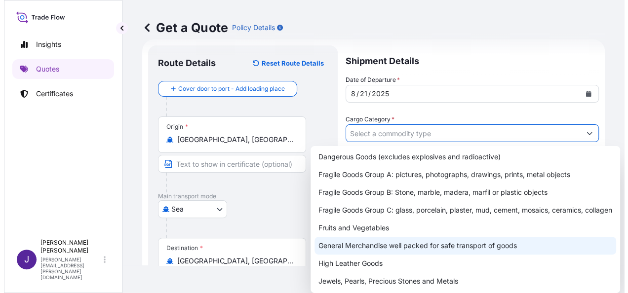
scroll to position [99, 0]
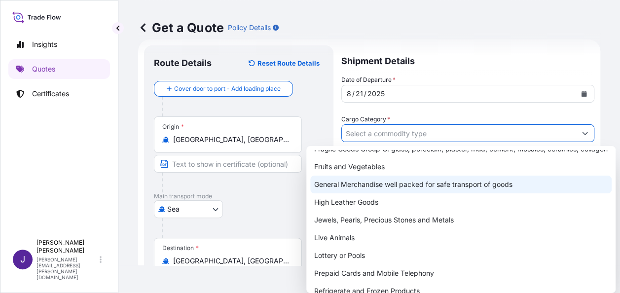
click at [380, 193] on div "General Merchandise well packed for safe transport of goods" at bounding box center [461, 185] width 302 height 18
type input "General Merchandise well packed for safe transport of goods"
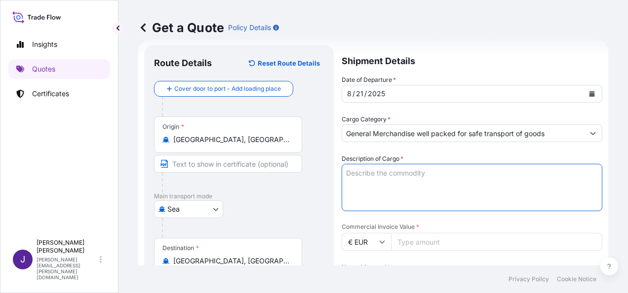
click at [397, 175] on textarea "Description of Cargo *" at bounding box center [472, 187] width 261 height 47
click at [402, 174] on textarea "Description of Cargo *" at bounding box center [472, 187] width 261 height 47
paste textarea "RED WINE VINEGAR"
type textarea "RED WINE VINEGAR"
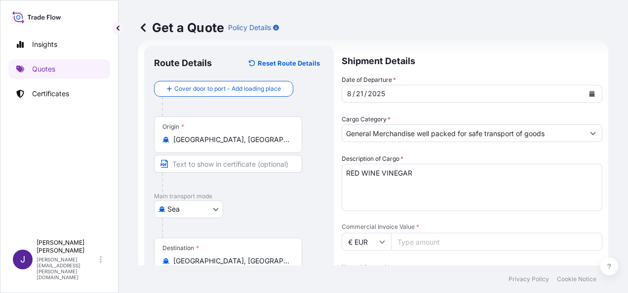
click at [426, 247] on input "Commercial Invoice Value *" at bounding box center [496, 242] width 211 height 18
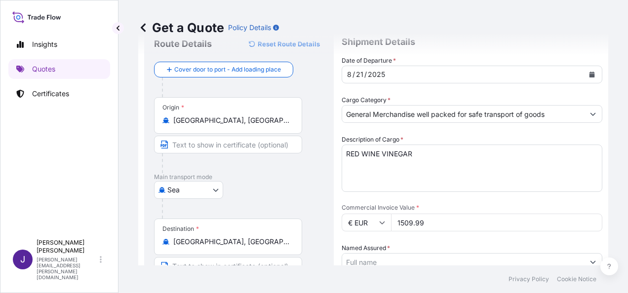
scroll to position [65, 0]
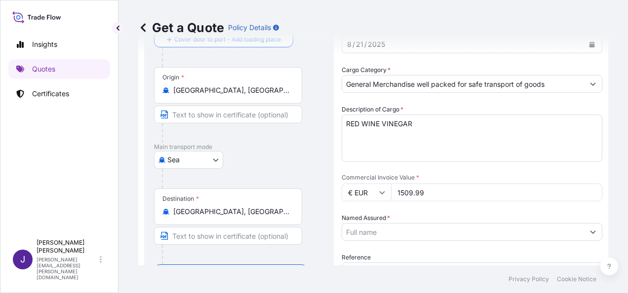
type input "1509.99"
click at [403, 227] on input "Named Assured *" at bounding box center [459, 232] width 234 height 18
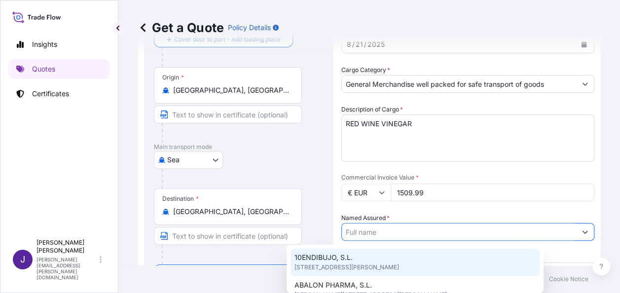
click at [393, 228] on input "Named Assured *" at bounding box center [459, 232] width 234 height 18
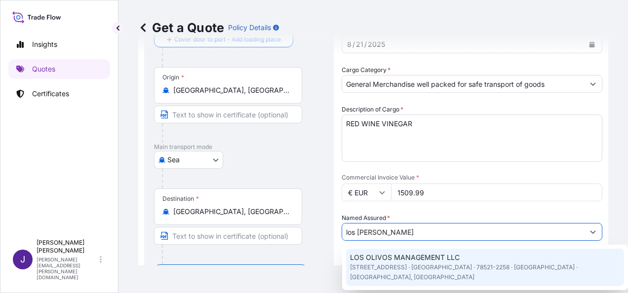
click at [416, 257] on span "LOS OLIVOS MANAGEMENT LLC" at bounding box center [405, 258] width 110 height 10
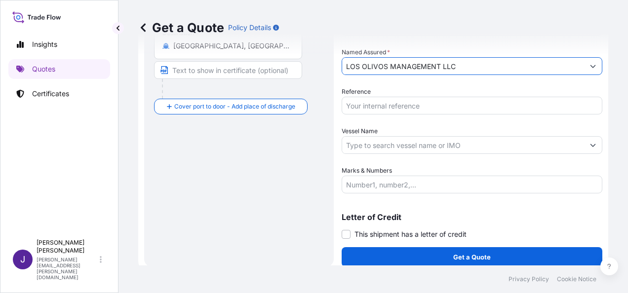
scroll to position [238, 0]
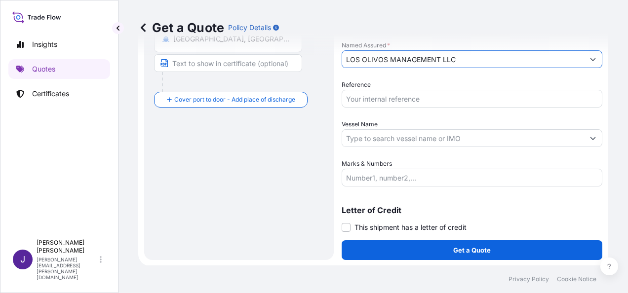
type input "LOS OLIVOS MANAGEMENT LLC"
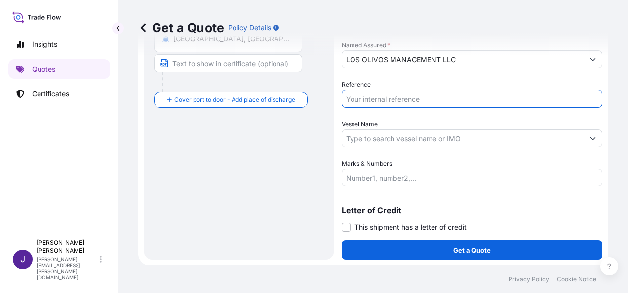
click at [381, 98] on input "Reference" at bounding box center [472, 99] width 261 height 18
type input "54914"
click at [365, 140] on input "Vessel Name" at bounding box center [463, 138] width 242 height 18
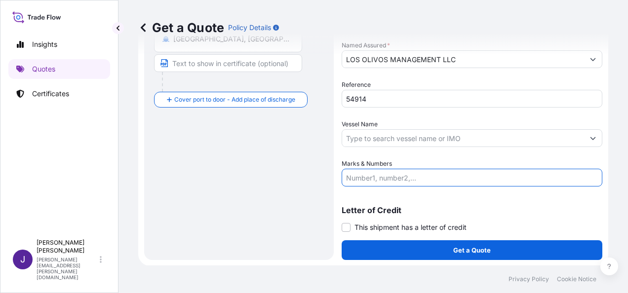
drag, startPoint x: 388, startPoint y: 177, endPoint x: 436, endPoint y: 220, distance: 65.0
click at [388, 177] on input "Marks & Numbers" at bounding box center [472, 178] width 261 height 18
click at [370, 172] on input "Marks & Numbers" at bounding box center [472, 178] width 261 height 18
paste input "LCL CONTAINER 75 BOX RED WINE VINEGAR 282 KGS 0,69 CBM"
type input "LCL CONTAINER 75 BOX RED WINE VINEGAR 282 KGS 0,69 CBM"
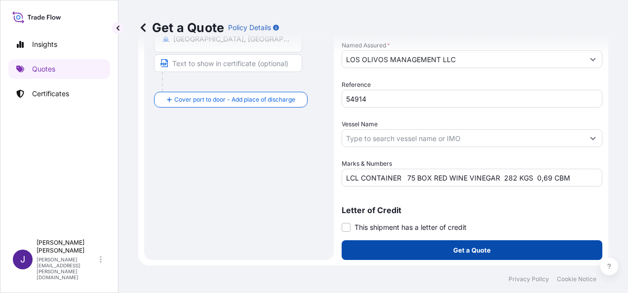
click at [437, 253] on button "Get a Quote" at bounding box center [472, 250] width 261 height 20
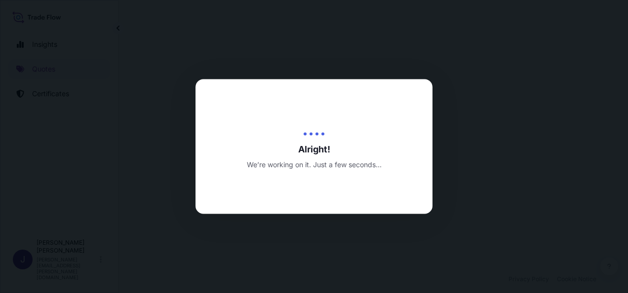
select select "Sea"
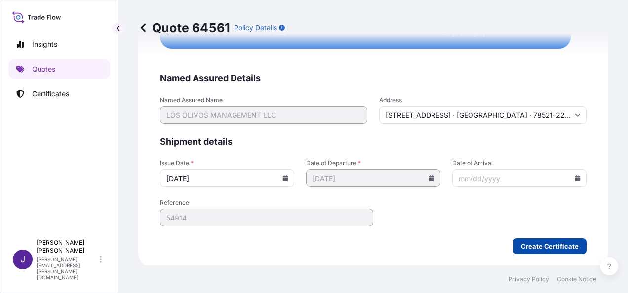
scroll to position [1838, 0]
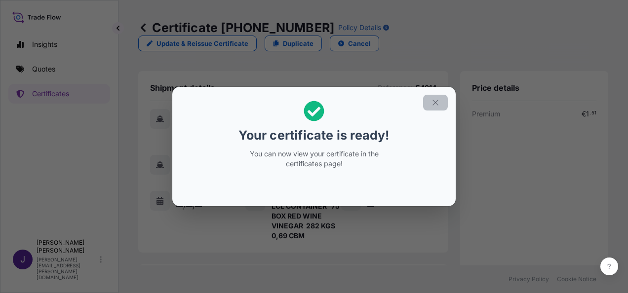
click at [435, 104] on icon "button" at bounding box center [435, 102] width 9 height 9
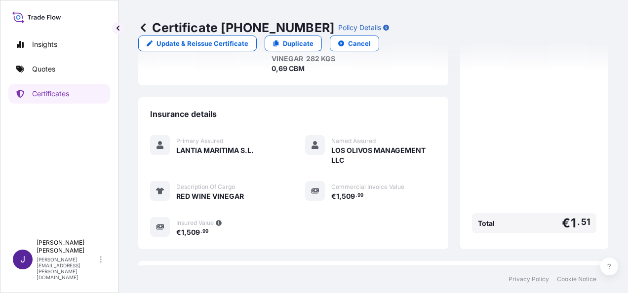
scroll to position [237, 0]
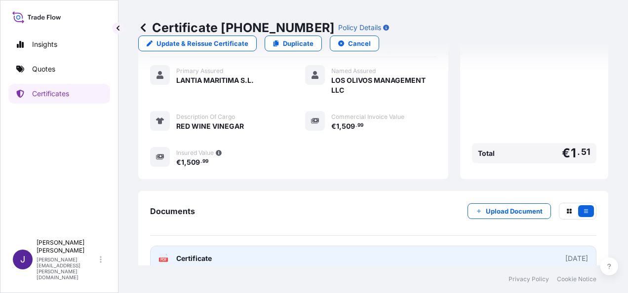
click at [264, 246] on link "PDF Certificate [DATE]" at bounding box center [373, 259] width 446 height 26
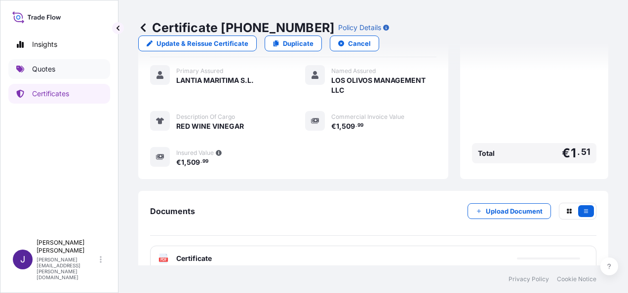
click at [44, 67] on p "Quotes" at bounding box center [43, 69] width 23 height 10
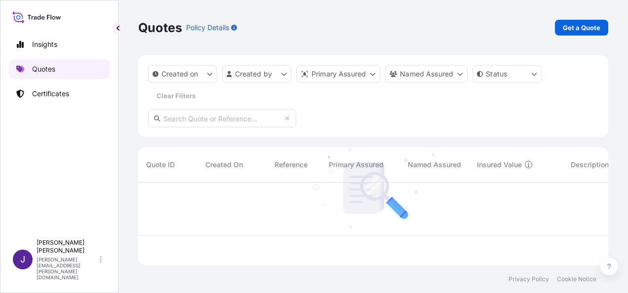
scroll to position [81, 462]
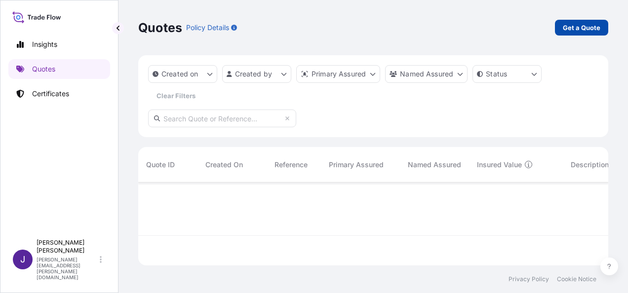
click at [583, 29] on p "Get a Quote" at bounding box center [582, 28] width 38 height 10
select select "Sea"
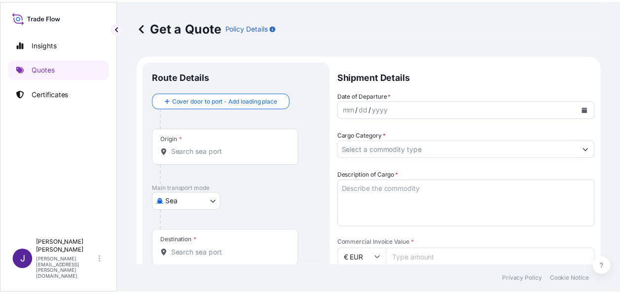
scroll to position [16, 0]
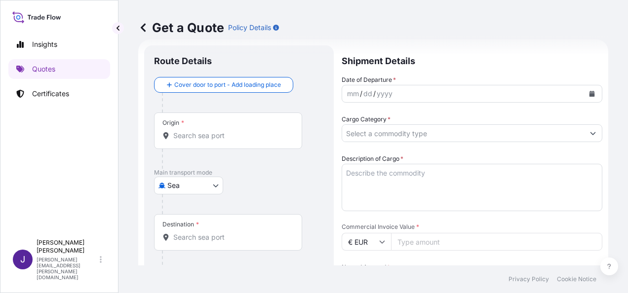
click at [262, 141] on div "Origin *" at bounding box center [228, 131] width 148 height 37
click at [262, 141] on input "Origin *" at bounding box center [231, 136] width 116 height 10
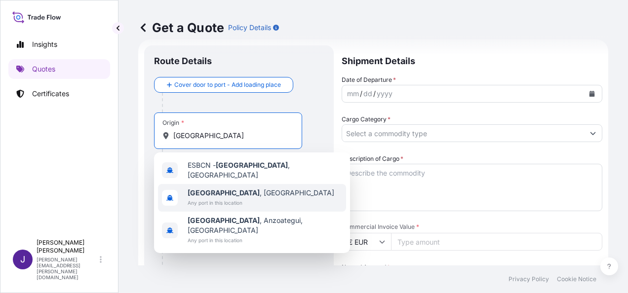
click at [199, 198] on span "Any port in this location" at bounding box center [261, 203] width 147 height 10
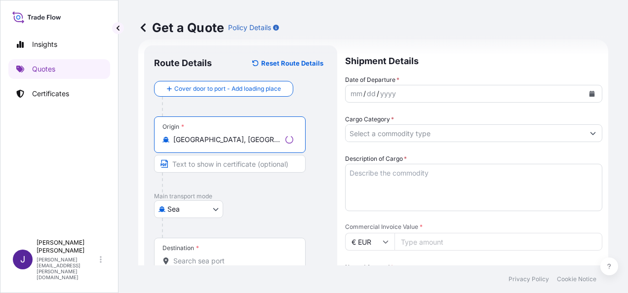
type input "[GEOGRAPHIC_DATA], [GEOGRAPHIC_DATA]"
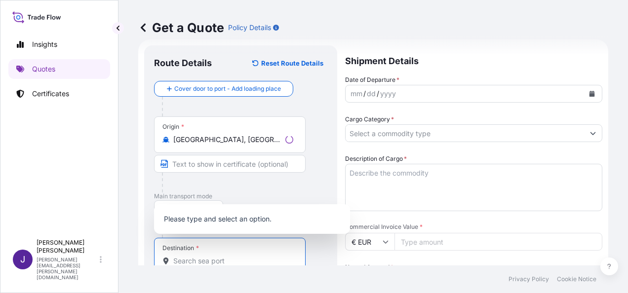
click at [195, 259] on input "Destination *" at bounding box center [233, 261] width 120 height 10
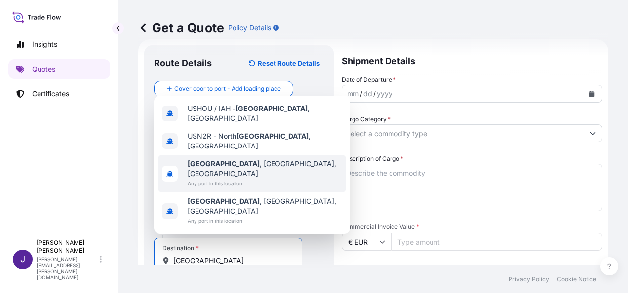
click at [212, 168] on b "[GEOGRAPHIC_DATA]" at bounding box center [224, 163] width 72 height 8
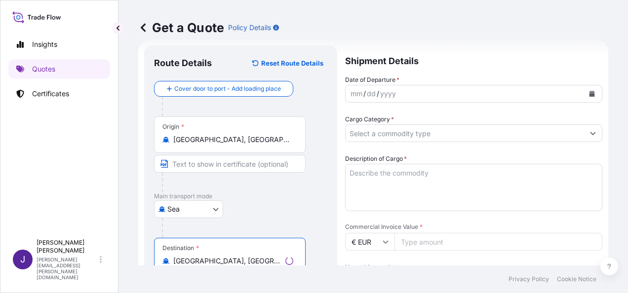
type input "[GEOGRAPHIC_DATA], [GEOGRAPHIC_DATA], [GEOGRAPHIC_DATA]"
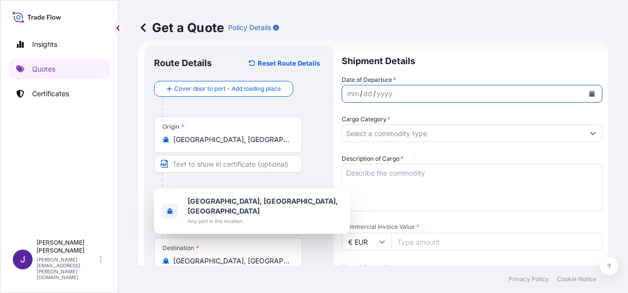
click at [589, 94] on icon "Calendar" at bounding box center [591, 94] width 5 height 6
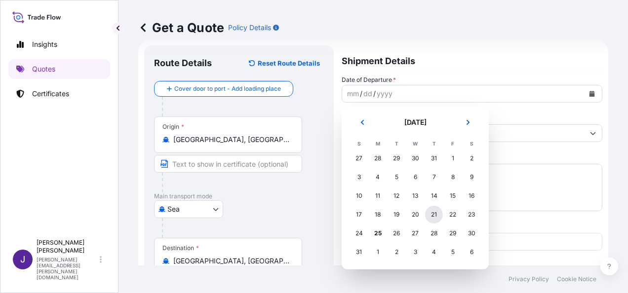
click at [434, 217] on div "21" at bounding box center [434, 215] width 18 height 18
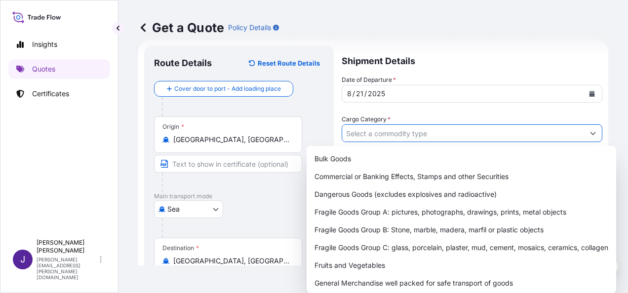
click at [430, 134] on input "Cargo Category *" at bounding box center [463, 133] width 242 height 18
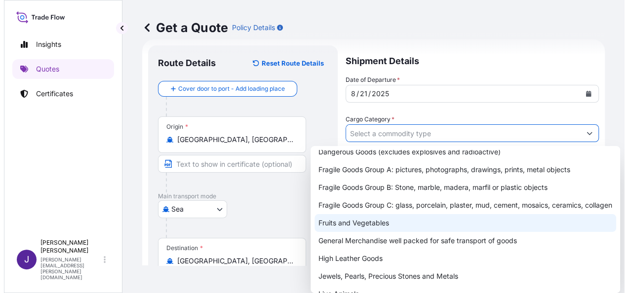
scroll to position [49, 0]
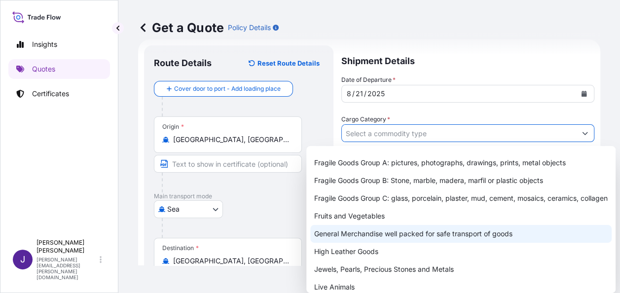
click at [367, 243] on div "General Merchandise well packed for safe transport of goods" at bounding box center [461, 234] width 302 height 18
type input "General Merchandise well packed for safe transport of goods"
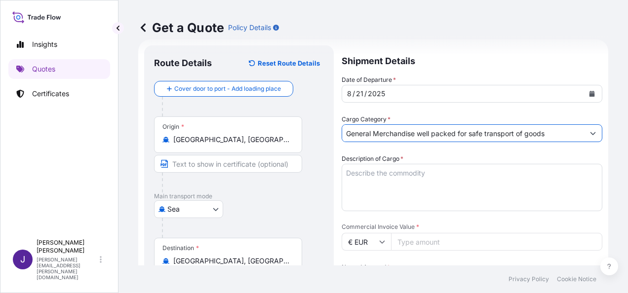
click at [393, 174] on textarea "Description of Cargo *" at bounding box center [472, 187] width 261 height 47
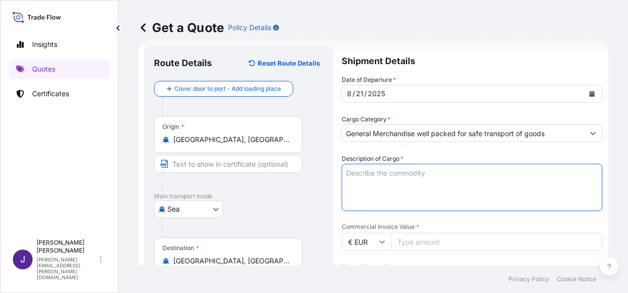
click at [422, 172] on textarea "Description of Cargo *" at bounding box center [472, 187] width 261 height 47
paste textarea "PRODUCTOS PASTELERIA"
type textarea "PRODUCTOS PASTELERIA"
click at [449, 239] on input "Commercial Invoice Value *" at bounding box center [496, 242] width 211 height 18
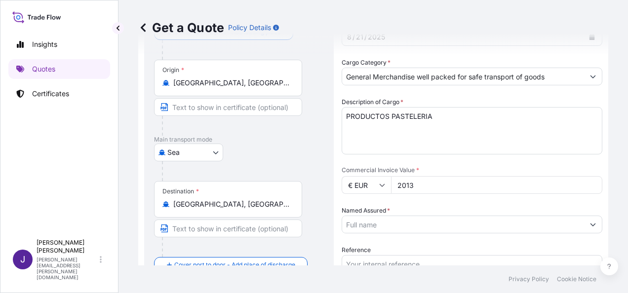
scroll to position [164, 0]
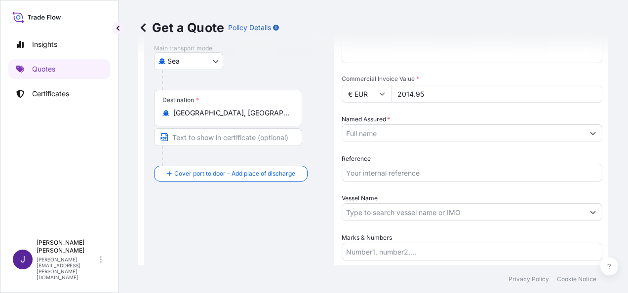
type input "2014.95"
click at [432, 132] on input "Named Assured *" at bounding box center [463, 133] width 242 height 18
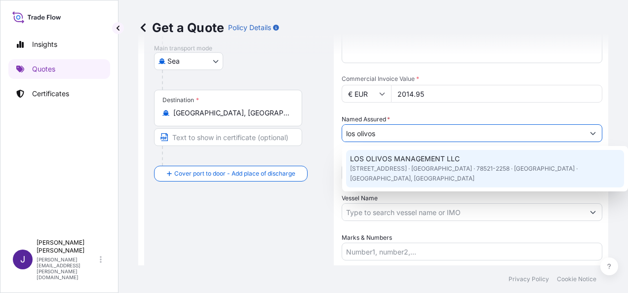
click at [458, 167] on span "[STREET_ADDRESS] · [GEOGRAPHIC_DATA] · 78521-2258 · [GEOGRAPHIC_DATA] · [GEOGRA…" at bounding box center [485, 174] width 270 height 20
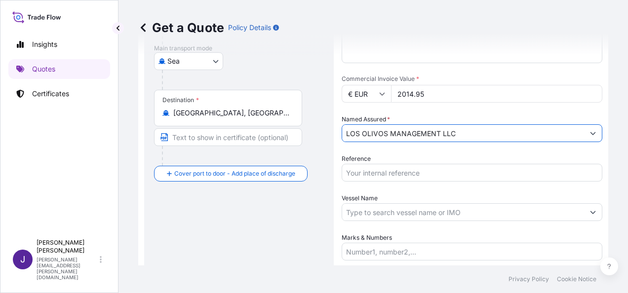
type input "LOS OLIVOS MANAGEMENT LLC"
drag, startPoint x: 405, startPoint y: 173, endPoint x: 420, endPoint y: 191, distance: 23.5
click at [404, 173] on input "Reference" at bounding box center [472, 173] width 261 height 18
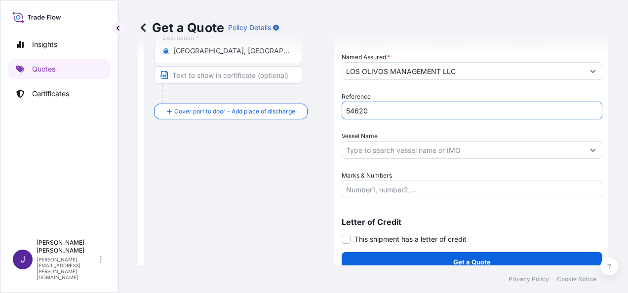
scroll to position [238, 0]
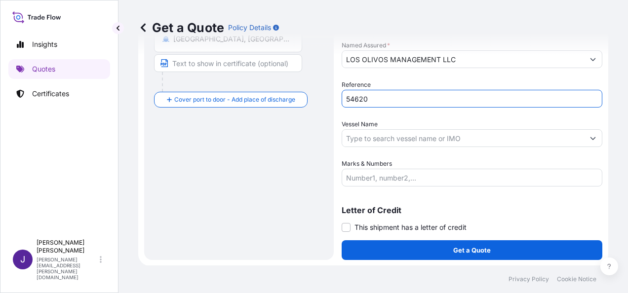
type input "54620"
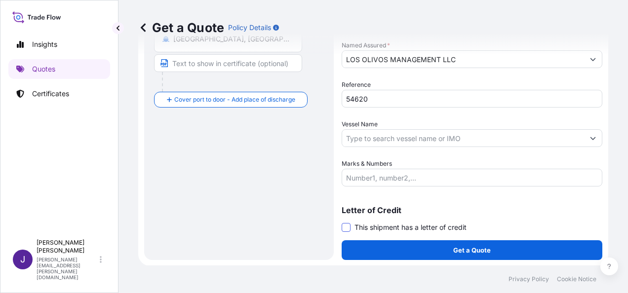
click at [346, 228] on span at bounding box center [346, 227] width 9 height 9
click at [342, 222] on input "This shipment has a letter of credit" at bounding box center [342, 222] width 0 height 0
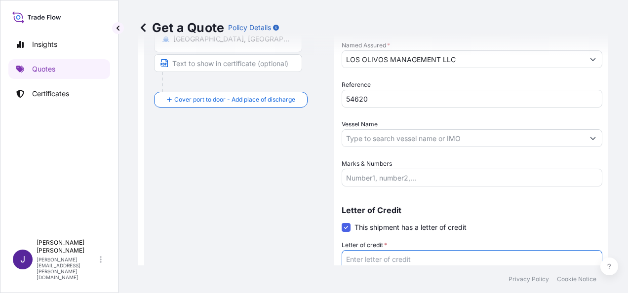
click at [375, 261] on textarea "Letter of credit *" at bounding box center [472, 273] width 261 height 47
paste textarea "LCL CONTAINER 100 BOX PRODUCTOS PASTELERIA 213,75 KGS 2,11 CBM"
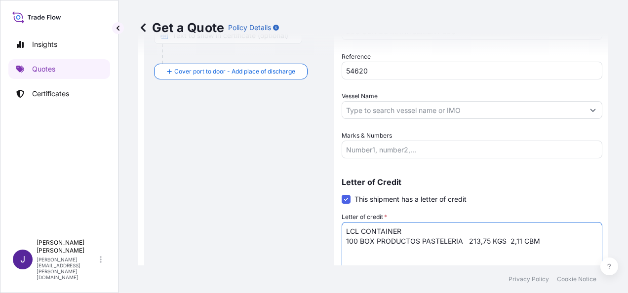
scroll to position [214, 0]
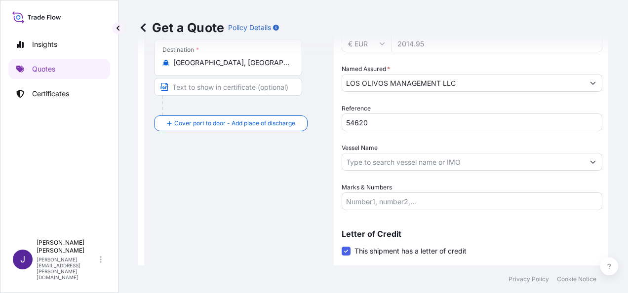
type textarea "LCL CONTAINER 100 BOX PRODUCTOS PASTELERIA 213,75 KGS 2,11 CBM"
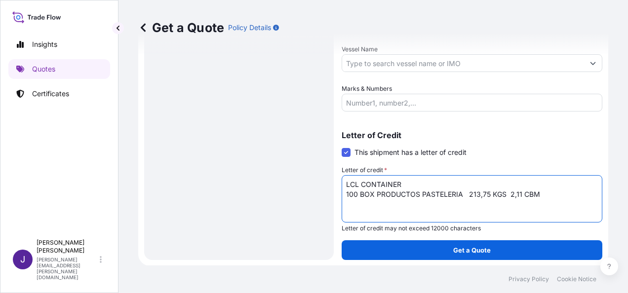
scroll to position [313, 0]
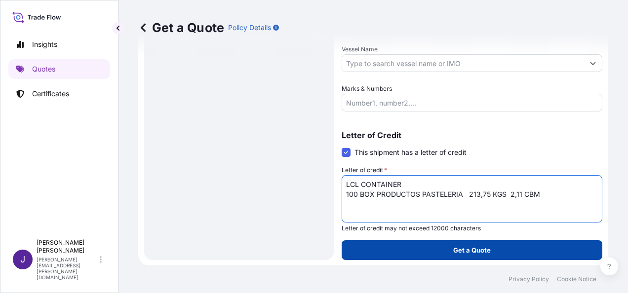
click at [478, 254] on p "Get a Quote" at bounding box center [472, 250] width 38 height 10
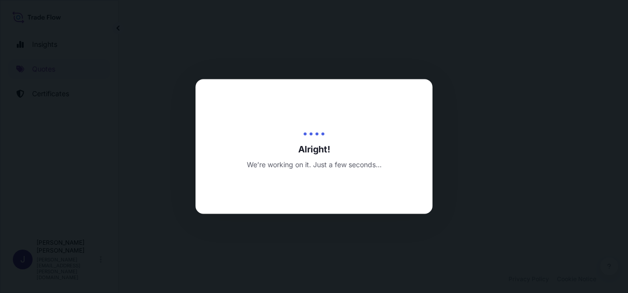
select select "Sea"
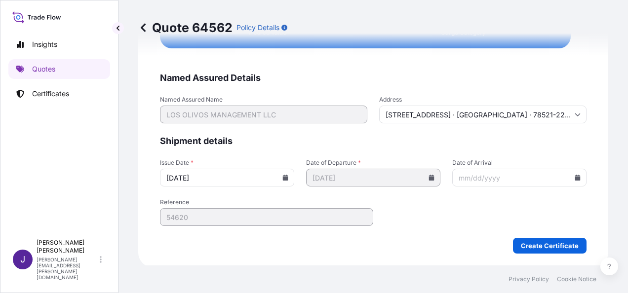
scroll to position [1988, 0]
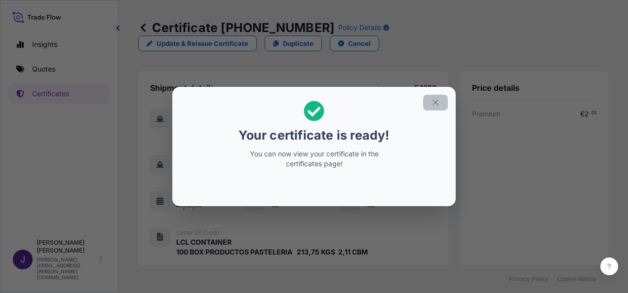
click at [437, 103] on icon "button" at bounding box center [435, 102] width 9 height 9
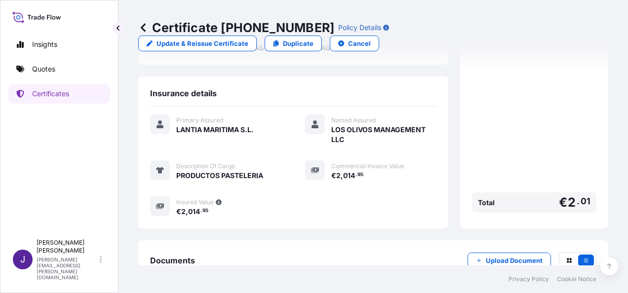
scroll to position [254, 0]
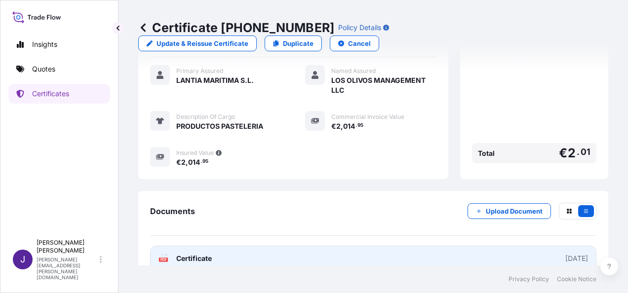
click at [286, 246] on link "PDF Certificate [DATE]" at bounding box center [373, 259] width 446 height 26
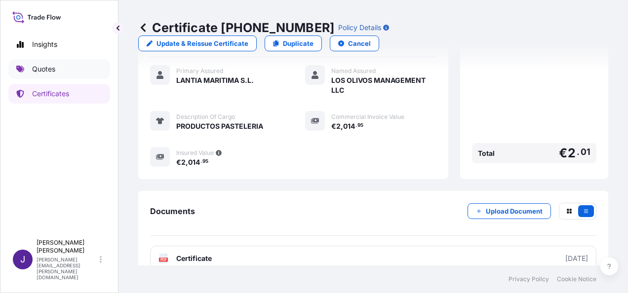
click at [49, 69] on p "Quotes" at bounding box center [43, 69] width 23 height 10
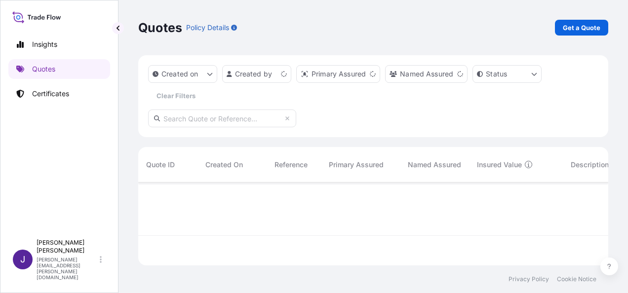
scroll to position [81, 462]
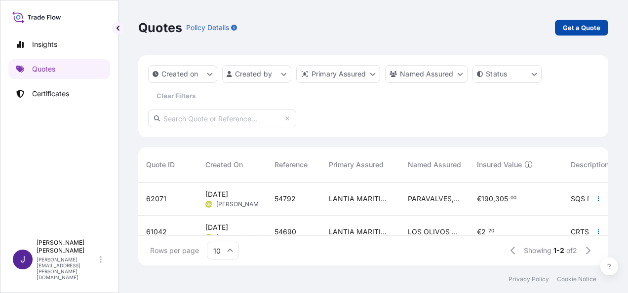
click at [580, 29] on p "Get a Quote" at bounding box center [582, 28] width 38 height 10
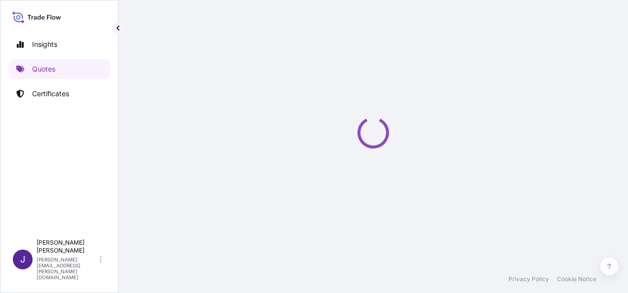
select select "Sea"
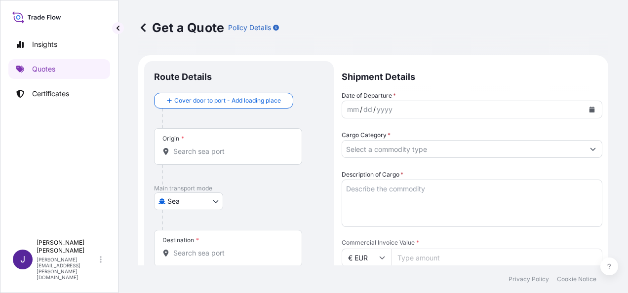
scroll to position [16, 0]
